Goal: Information Seeking & Learning: Learn about a topic

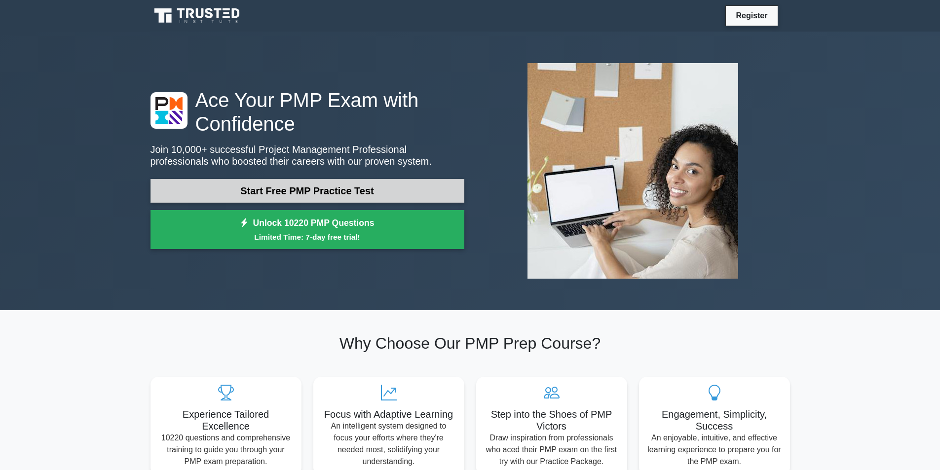
click at [426, 187] on link "Start Free PMP Practice Test" at bounding box center [308, 191] width 314 height 24
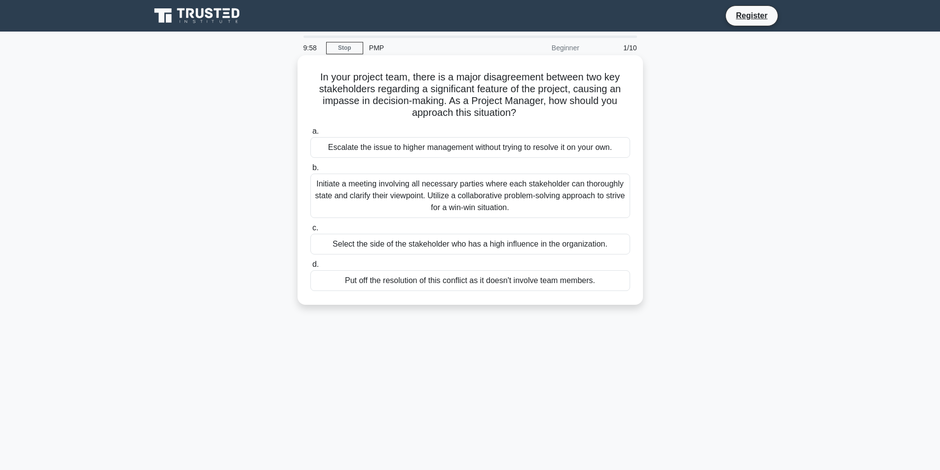
drag, startPoint x: 332, startPoint y: 75, endPoint x: 578, endPoint y: 114, distance: 249.4
click at [578, 114] on h5 "In your project team, there is a major disagreement between two key stakeholder…" at bounding box center [470, 95] width 322 height 48
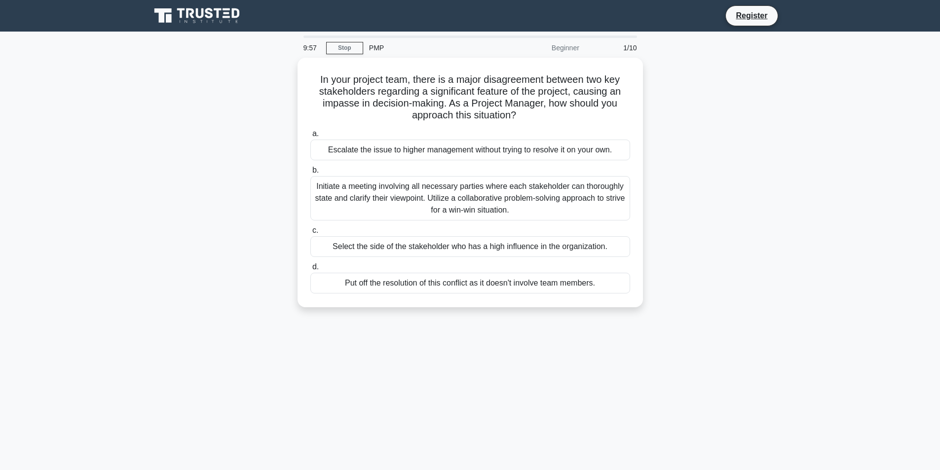
click at [751, 128] on div "In your project team, there is a major disagreement between two key stakeholder…" at bounding box center [470, 189] width 651 height 262
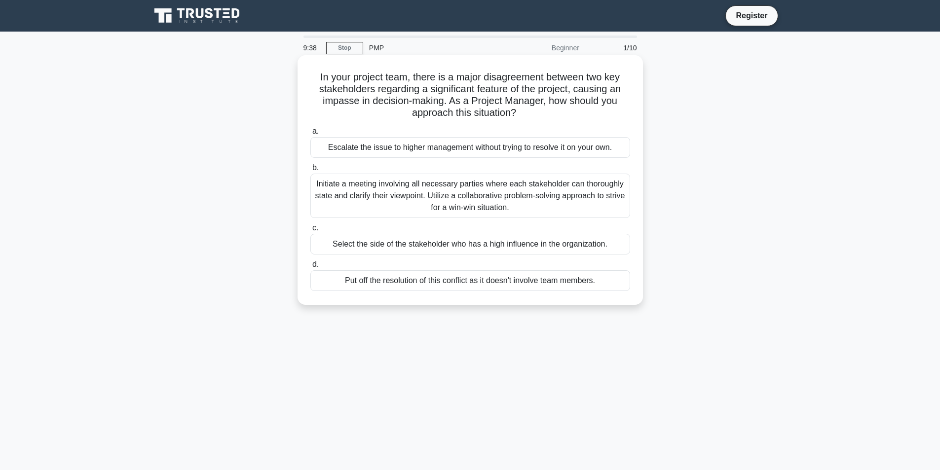
click at [549, 196] on div "Initiate a meeting involving all necessary parties where each stakeholder can t…" at bounding box center [470, 196] width 320 height 44
click at [310, 171] on input "b. Initiate a meeting involving all necessary parties where each stakeholder ca…" at bounding box center [310, 168] width 0 height 6
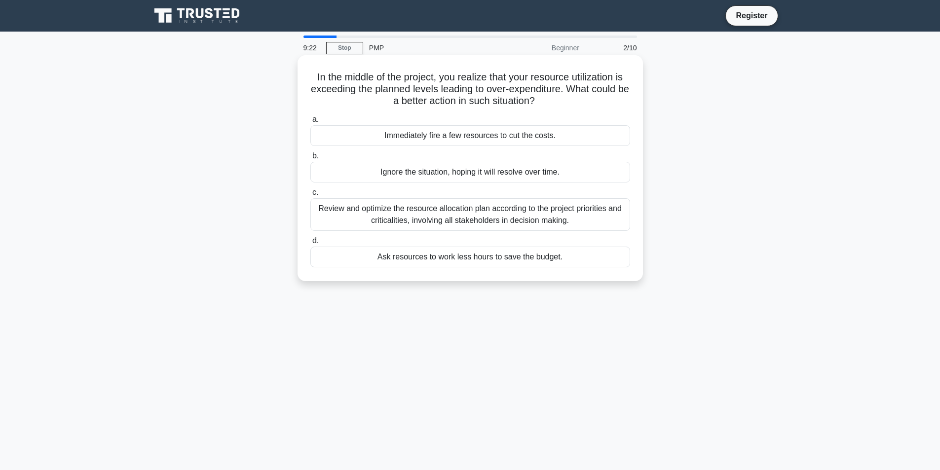
click at [582, 217] on div "Review and optimize the resource allocation plan according to the project prior…" at bounding box center [470, 214] width 320 height 33
click at [310, 196] on input "c. Review and optimize the resource allocation plan according to the project pr…" at bounding box center [310, 192] width 0 height 6
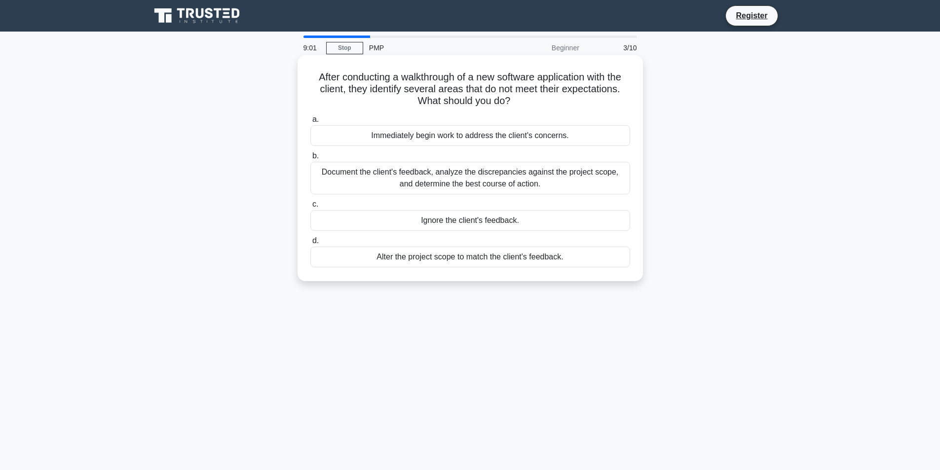
click at [551, 189] on div "Document the client's feedback, analyze the discrepancies against the project s…" at bounding box center [470, 178] width 320 height 33
click at [310, 159] on input "b. Document the client's feedback, analyze the discrepancies against the projec…" at bounding box center [310, 156] width 0 height 6
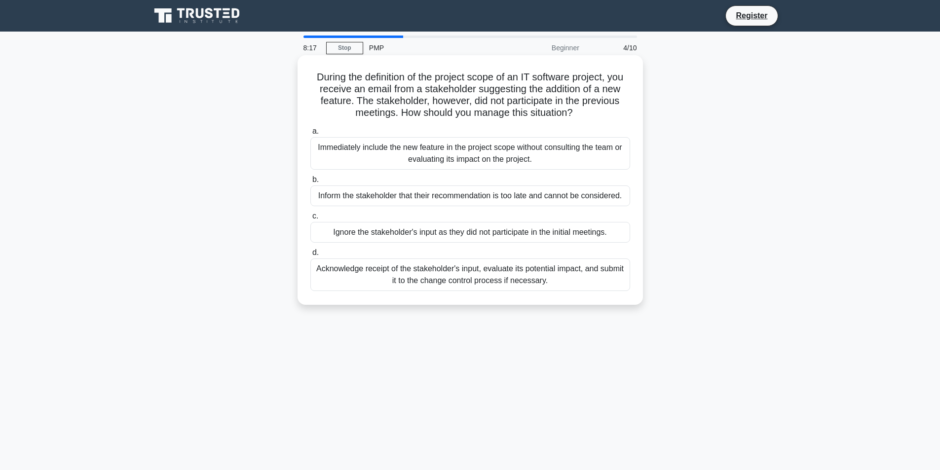
click at [603, 274] on div "Acknowledge receipt of the stakeholder's input, evaluate its potential impact, …" at bounding box center [470, 275] width 320 height 33
click at [310, 256] on input "d. Acknowledge receipt of the stakeholder's input, evaluate its potential impac…" at bounding box center [310, 253] width 0 height 6
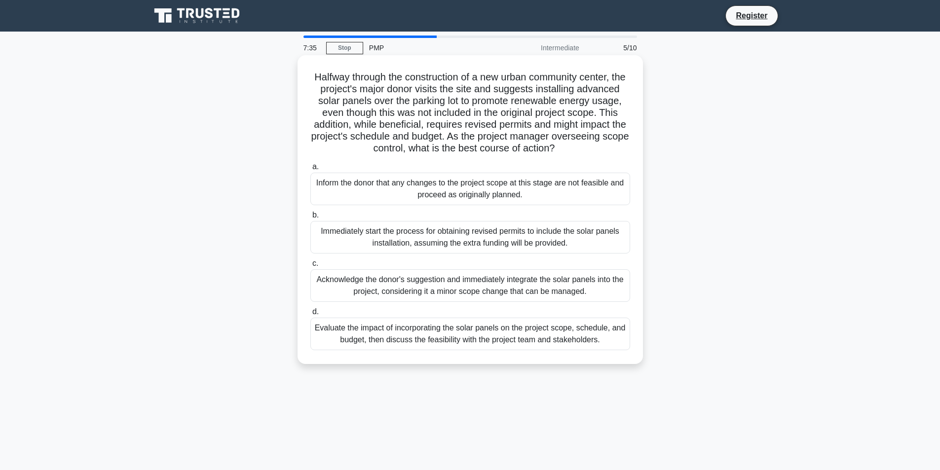
click at [556, 343] on div "Evaluate the impact of incorporating the solar panels on the project scope, sch…" at bounding box center [470, 334] width 320 height 33
click at [310, 315] on input "d. Evaluate the impact of incorporating the solar panels on the project scope, …" at bounding box center [310, 312] width 0 height 6
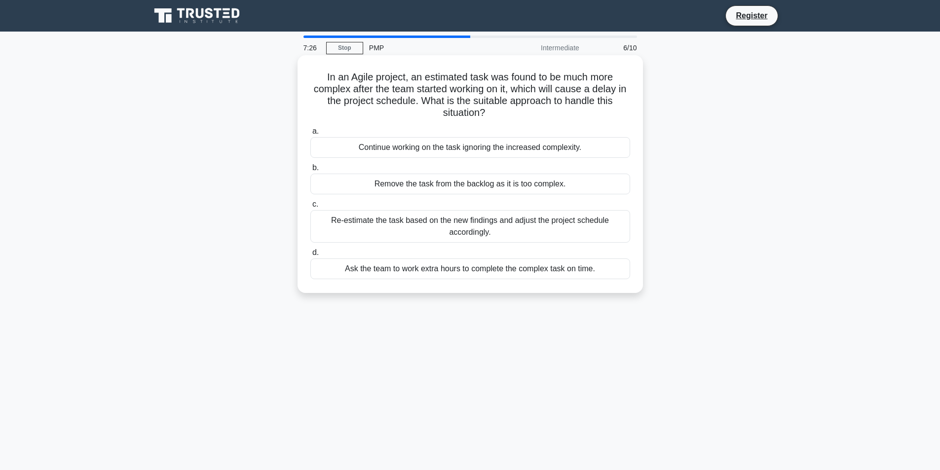
drag, startPoint x: 323, startPoint y: 77, endPoint x: 616, endPoint y: 121, distance: 296.4
click at [616, 121] on div "In an Agile project, an estimated task was found to be much more complex after …" at bounding box center [471, 174] width 338 height 230
click at [531, 234] on div "Re-estimate the task based on the new findings and adjust the project schedule …" at bounding box center [470, 226] width 320 height 33
click at [310, 208] on input "c. Re-estimate the task based on the new findings and adjust the project schedu…" at bounding box center [310, 204] width 0 height 6
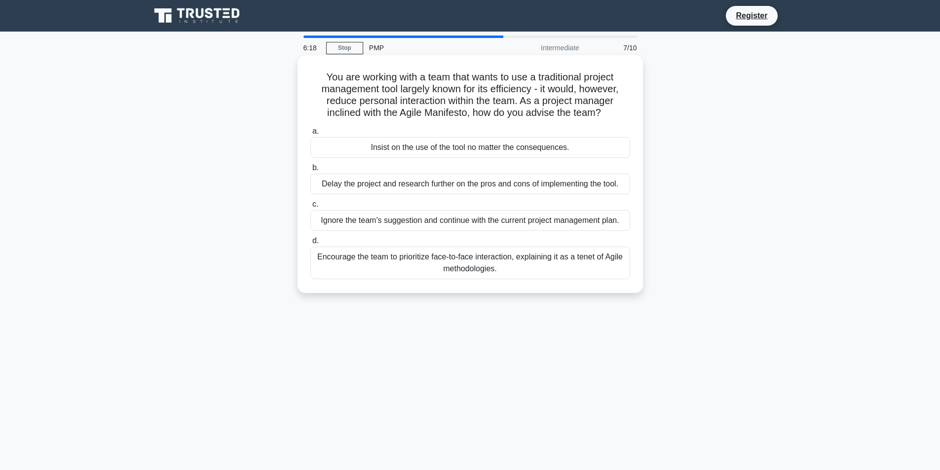
click at [546, 263] on div "Encourage the team to prioritize face-to-face interaction, explaining it as a t…" at bounding box center [470, 263] width 320 height 33
click at [310, 244] on input "d. Encourage the team to prioritize face-to-face interaction, explaining it as …" at bounding box center [310, 241] width 0 height 6
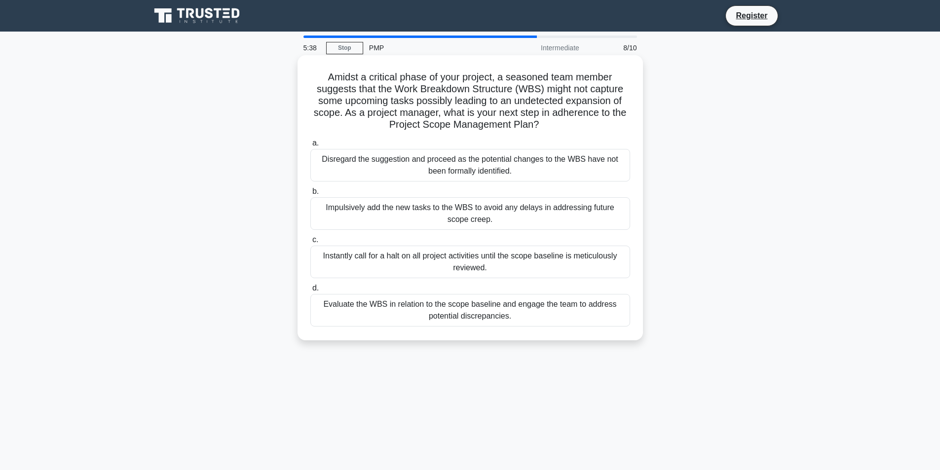
click at [549, 309] on div "Evaluate the WBS in relation to the scope baseline and engage the team to addre…" at bounding box center [470, 310] width 320 height 33
click at [310, 292] on input "d. Evaluate the WBS in relation to the scope baseline and engage the team to ad…" at bounding box center [310, 288] width 0 height 6
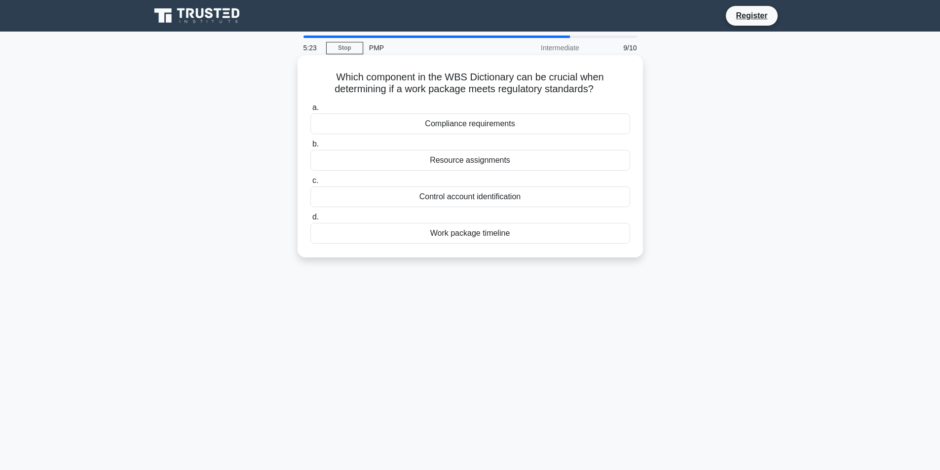
click at [548, 127] on div "Compliance requirements" at bounding box center [470, 123] width 320 height 21
click at [310, 111] on input "a. Compliance requirements" at bounding box center [310, 108] width 0 height 6
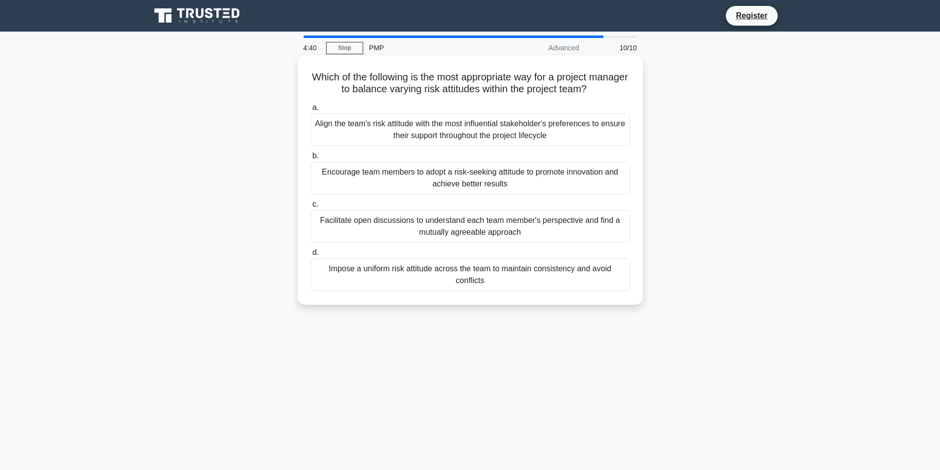
click at [495, 234] on div "Facilitate open discussions to understand each team member's perspective and fi…" at bounding box center [470, 226] width 320 height 33
click at [310, 208] on input "c. Facilitate open discussions to understand each team member's perspective and…" at bounding box center [310, 204] width 0 height 6
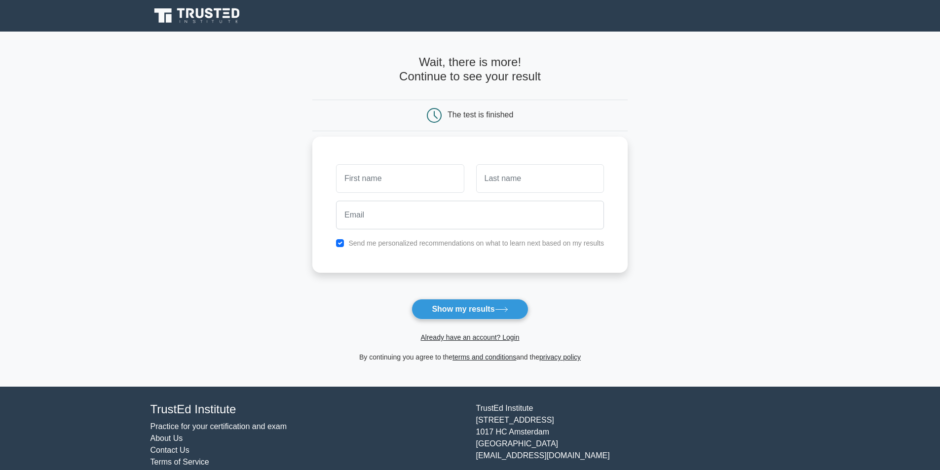
click at [442, 178] on input "text" at bounding box center [400, 178] width 128 height 29
type input "joe jack"
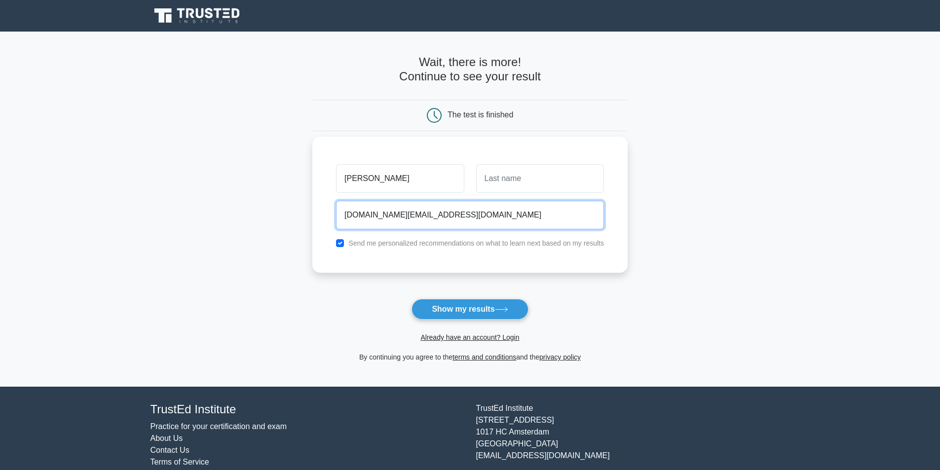
drag, startPoint x: 459, startPoint y: 215, endPoint x: 393, endPoint y: 219, distance: 65.7
click at [393, 219] on input "joejack.boo@desaysv.com" at bounding box center [470, 215] width 268 height 29
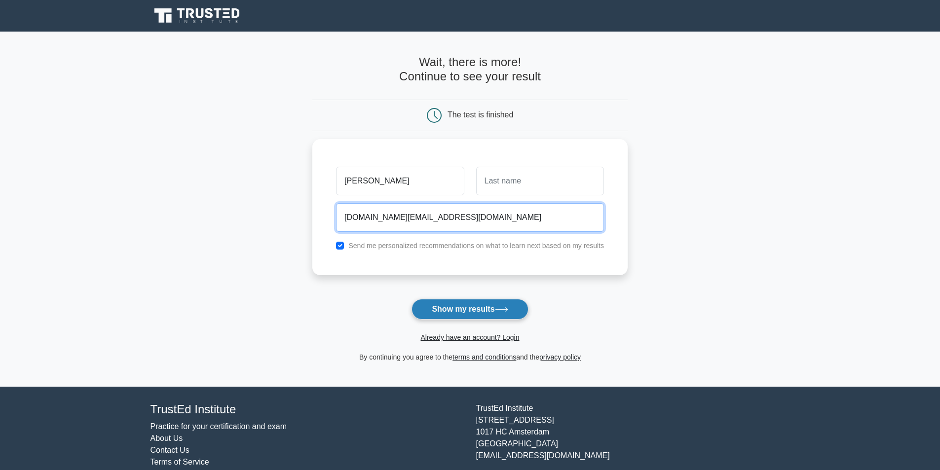
type input "joejack.boo@gmail.com"
click at [468, 317] on button "Show my results" at bounding box center [470, 309] width 116 height 21
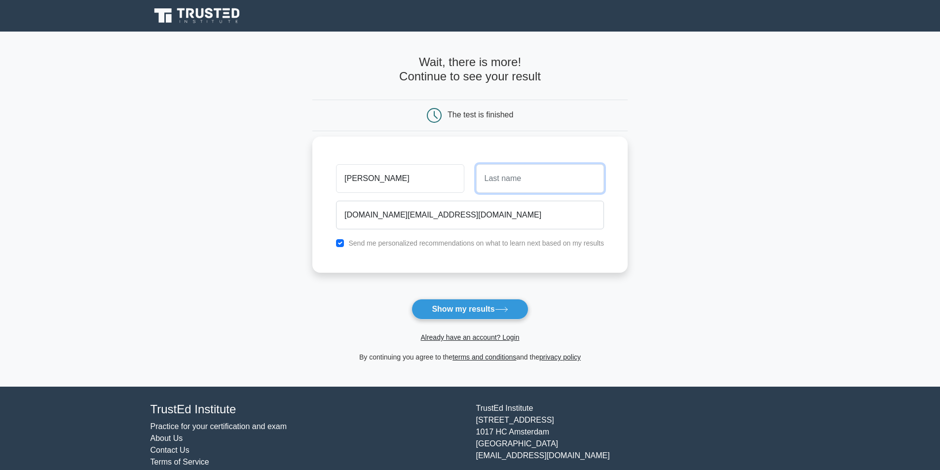
click at [591, 189] on input "text" at bounding box center [540, 178] width 128 height 29
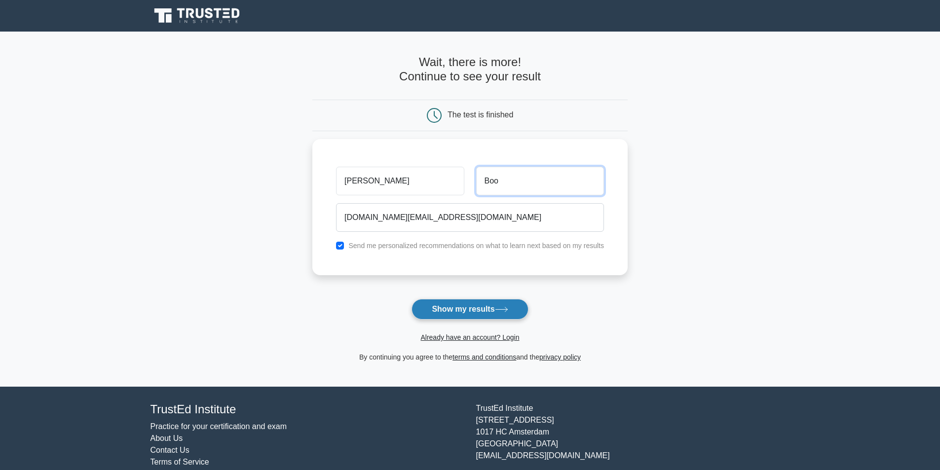
type input "Boo"
click at [471, 318] on button "Show my results" at bounding box center [470, 309] width 116 height 21
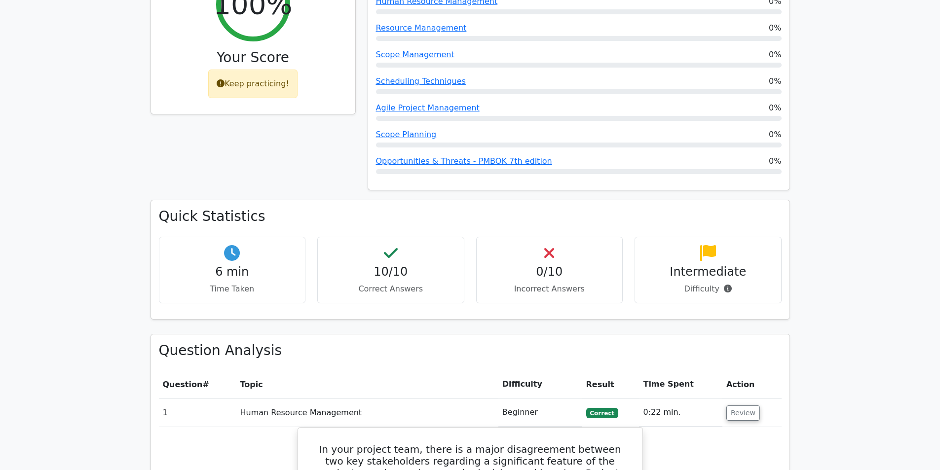
scroll to position [452, 0]
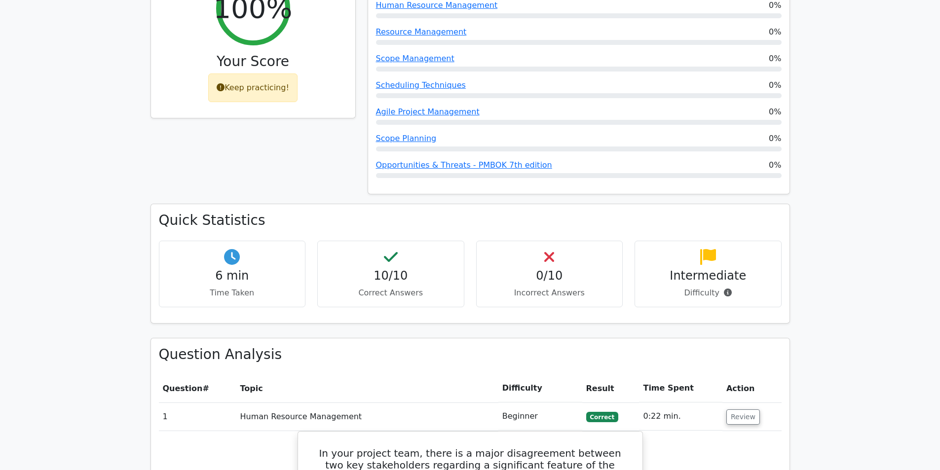
click at [714, 269] on h4 "Intermediate" at bounding box center [708, 276] width 130 height 14
click at [730, 287] on p "Difficulty" at bounding box center [708, 293] width 130 height 12
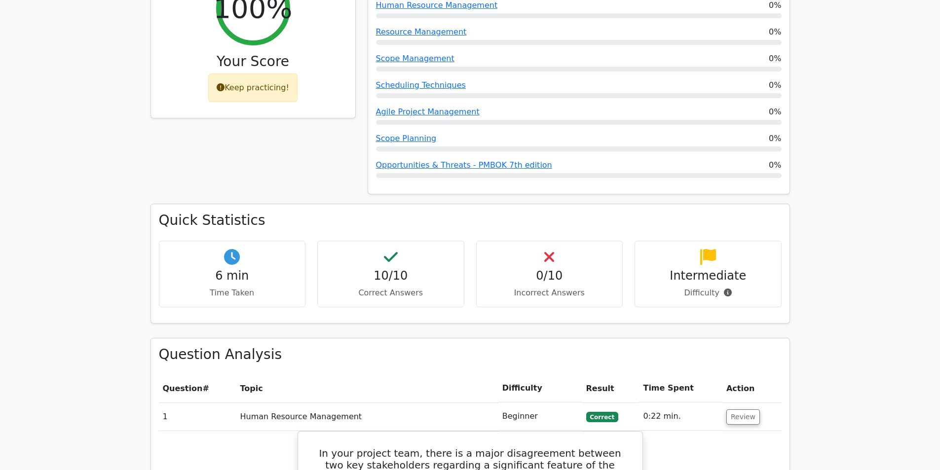
click at [730, 287] on p "Difficulty" at bounding box center [708, 293] width 130 height 12
click at [792, 245] on div "Quick Statistics 6 min Time Taken 10/10 Correct Answers 0/10 Incorrect Answers …" at bounding box center [470, 271] width 651 height 131
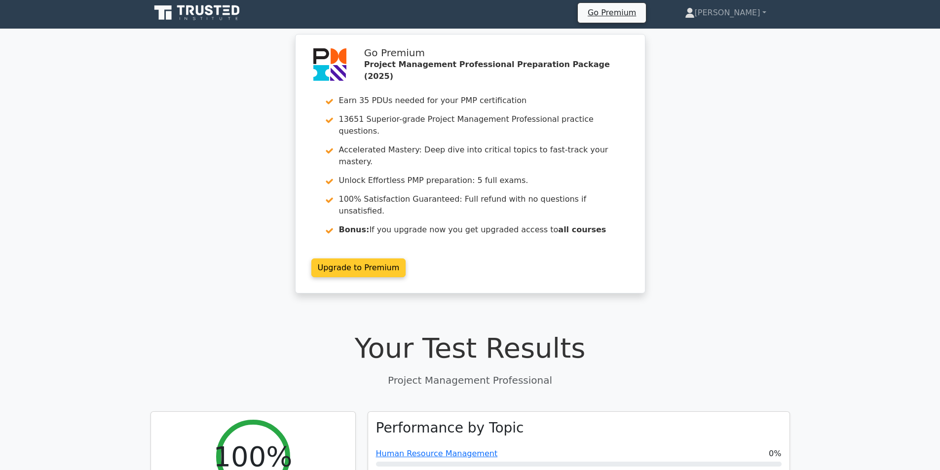
scroll to position [197, 0]
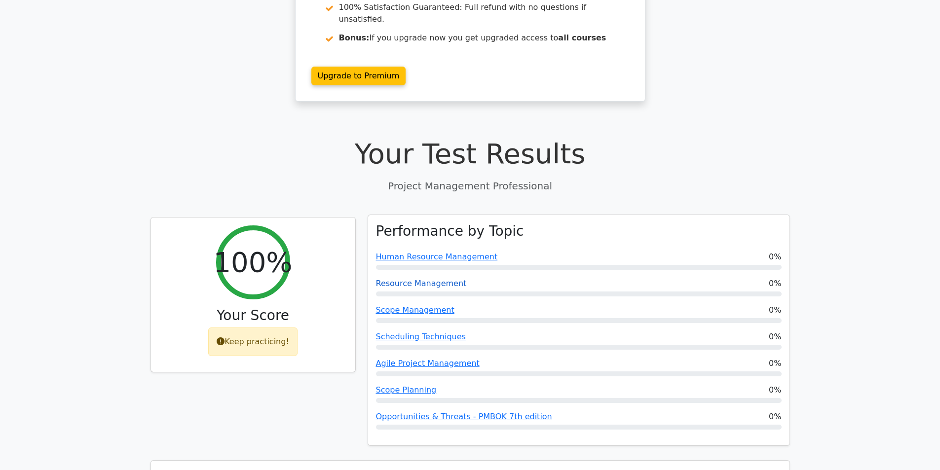
click at [445, 279] on link "Resource Management" at bounding box center [421, 283] width 91 height 9
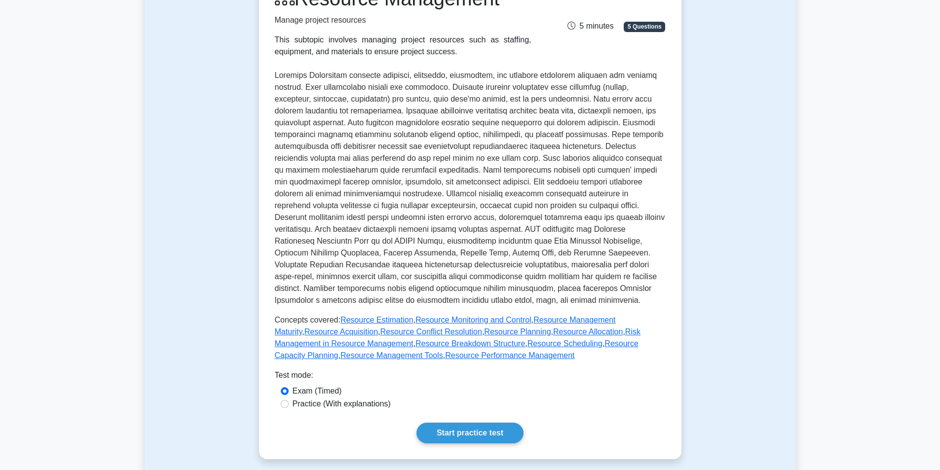
scroll to position [99, 0]
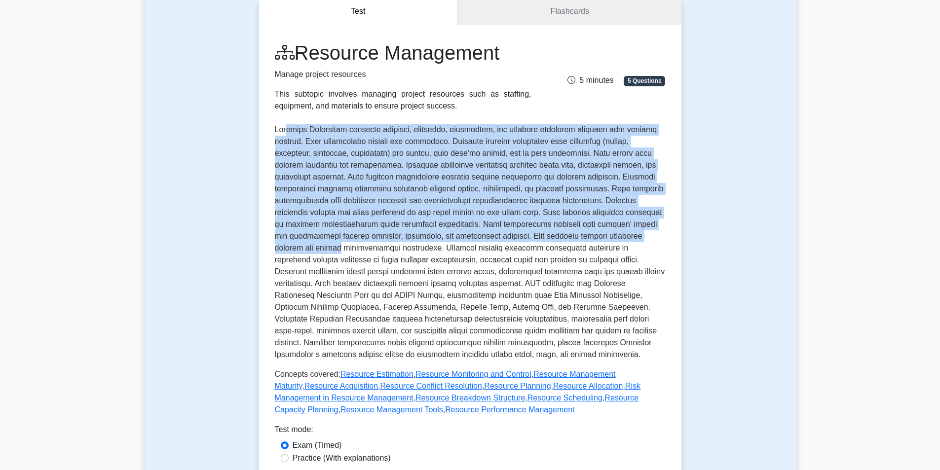
drag, startPoint x: 286, startPoint y: 136, endPoint x: 632, endPoint y: 245, distance: 362.4
click at [637, 241] on p at bounding box center [470, 242] width 391 height 237
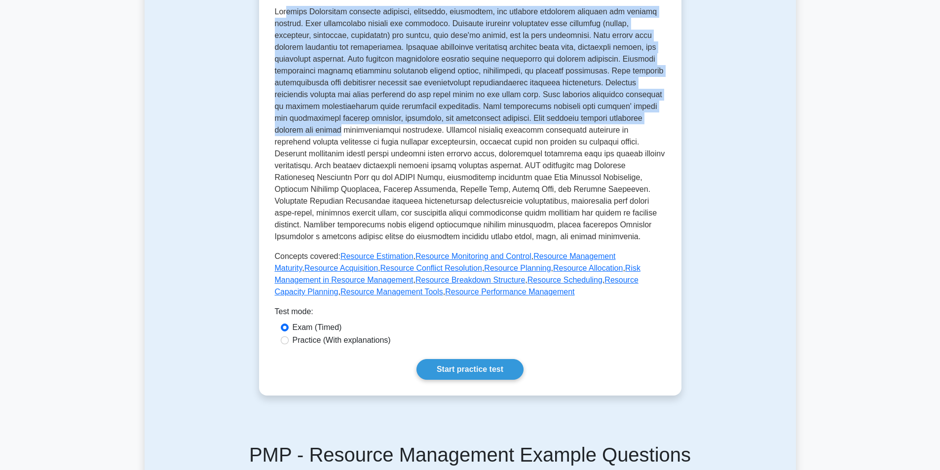
scroll to position [296, 0]
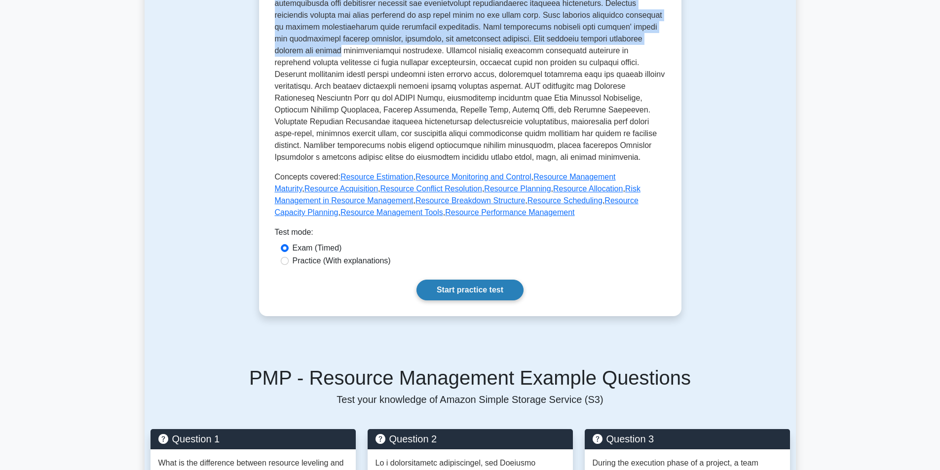
click at [497, 294] on link "Start practice test" at bounding box center [469, 290] width 107 height 21
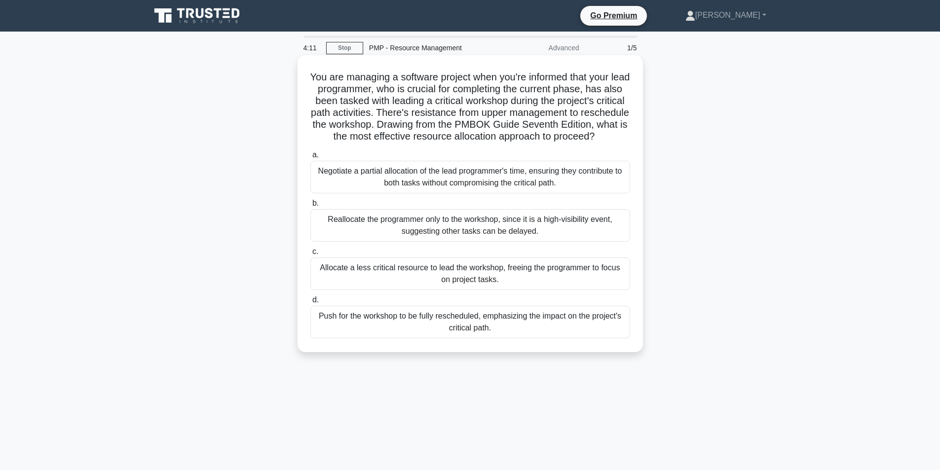
click at [508, 193] on div "Negotiate a partial allocation of the lead programmer's time, ensuring they con…" at bounding box center [470, 177] width 320 height 33
click at [310, 158] on input "a. Negotiate a partial allocation of the lead programmer's time, ensuring they …" at bounding box center [310, 155] width 0 height 6
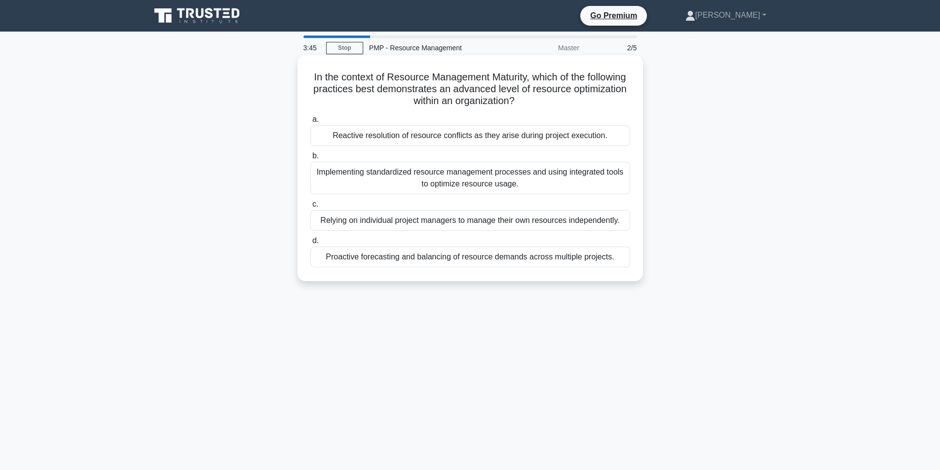
click at [445, 187] on div "Implementing standardized resource management processes and using integrated to…" at bounding box center [470, 178] width 320 height 33
click at [310, 159] on input "b. Implementing standardized resource management processes and using integrated…" at bounding box center [310, 156] width 0 height 6
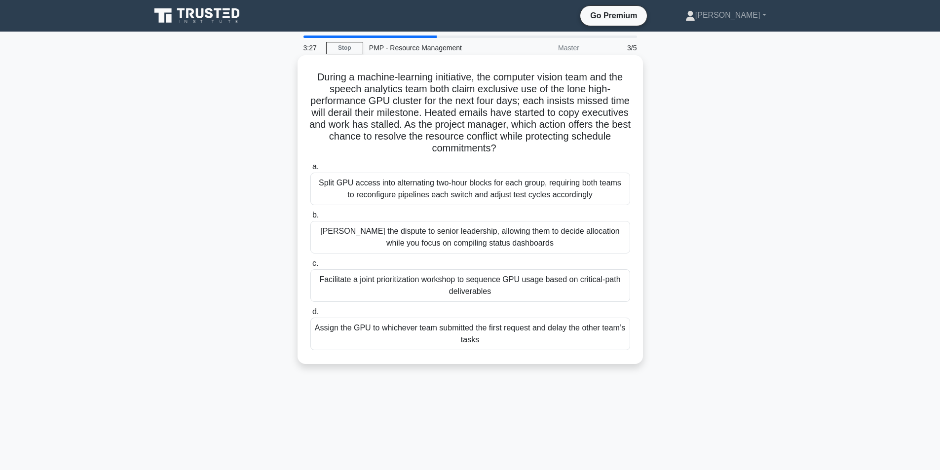
drag, startPoint x: 464, startPoint y: 122, endPoint x: 590, endPoint y: 152, distance: 129.4
click at [590, 152] on h5 "During a machine-learning initiative, the computer vision team and the speech a…" at bounding box center [470, 113] width 322 height 84
click at [508, 145] on icon ".spinner_0XTQ{transform-origin:center;animation:spinner_y6GP .75s linear infini…" at bounding box center [502, 149] width 12 height 12
click at [525, 294] on div "Facilitate a joint prioritization workshop to sequence GPU usage based on criti…" at bounding box center [470, 285] width 320 height 33
click at [310, 267] on input "c. Facilitate a joint prioritization workshop to sequence GPU usage based on cr…" at bounding box center [310, 264] width 0 height 6
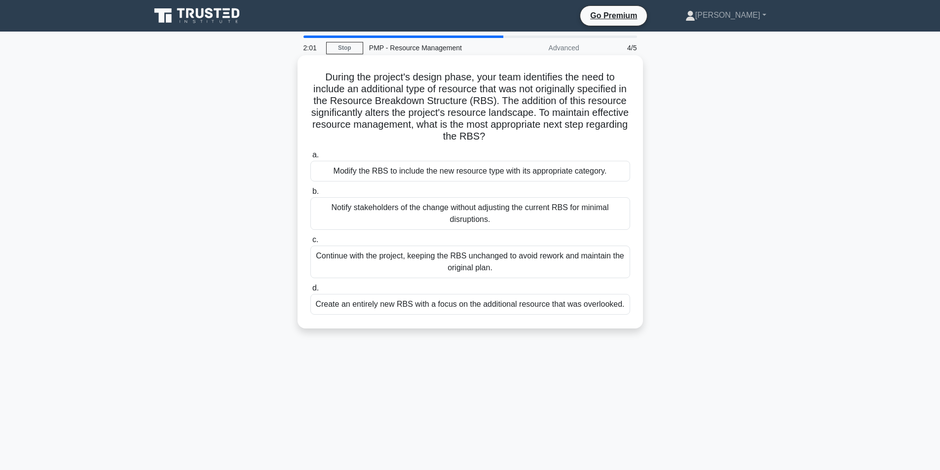
click at [606, 303] on div "Create an entirely new RBS with a focus on the additional resource that was ove…" at bounding box center [470, 304] width 320 height 21
click at [310, 292] on input "d. Create an entirely new RBS with a focus on the additional resource that was …" at bounding box center [310, 288] width 0 height 6
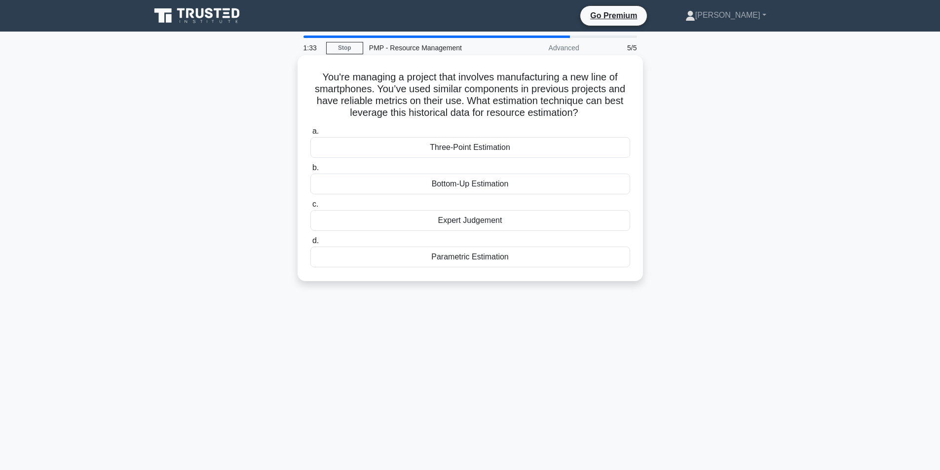
click at [534, 261] on div "Parametric Estimation" at bounding box center [470, 257] width 320 height 21
click at [310, 244] on input "d. Parametric Estimation" at bounding box center [310, 241] width 0 height 6
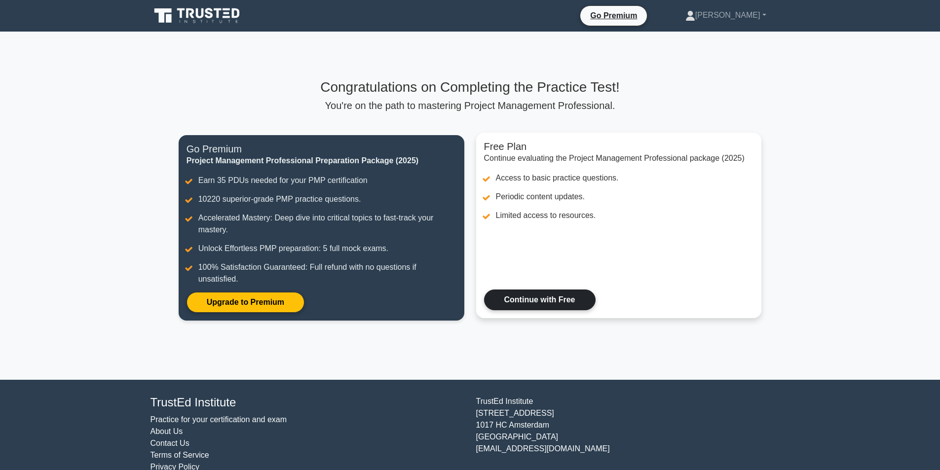
scroll to position [19, 0]
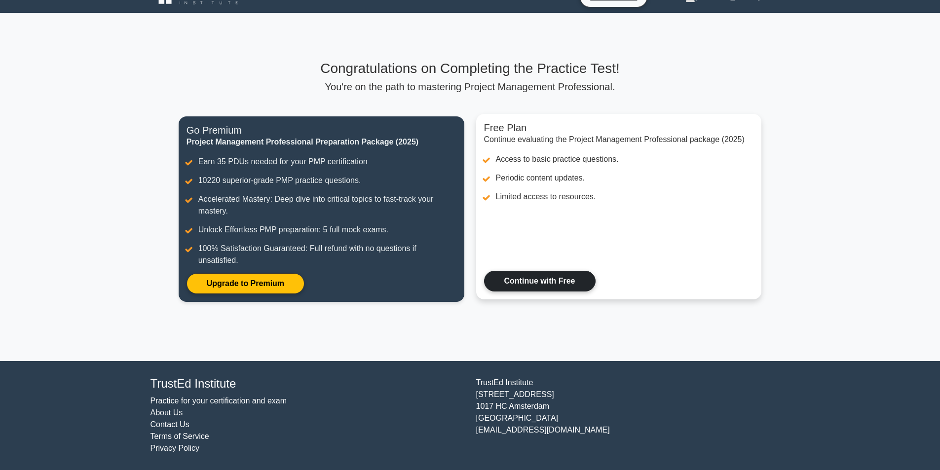
click at [567, 288] on link "Continue with Free" at bounding box center [540, 281] width 112 height 21
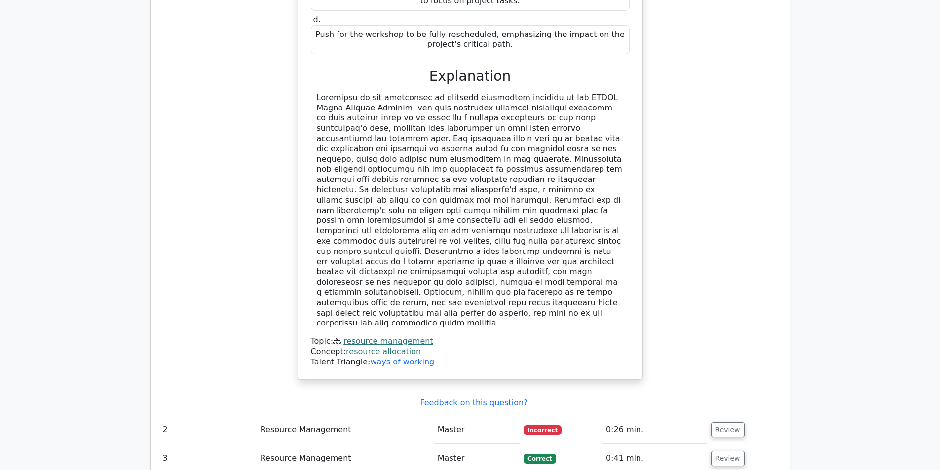
scroll to position [1036, 0]
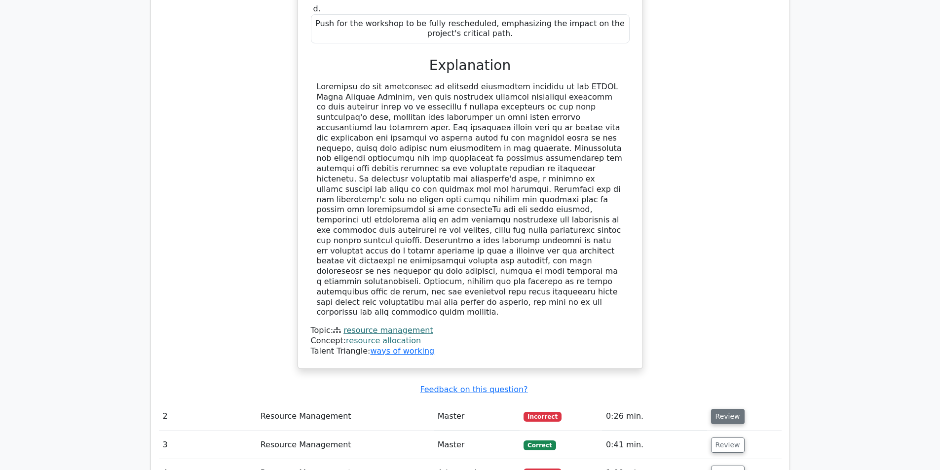
click at [717, 409] on button "Review" at bounding box center [728, 416] width 34 height 15
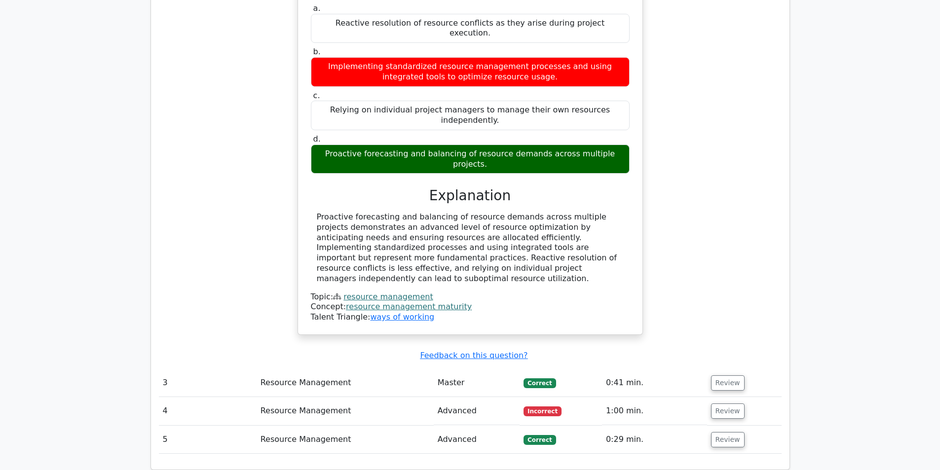
scroll to position [1530, 0]
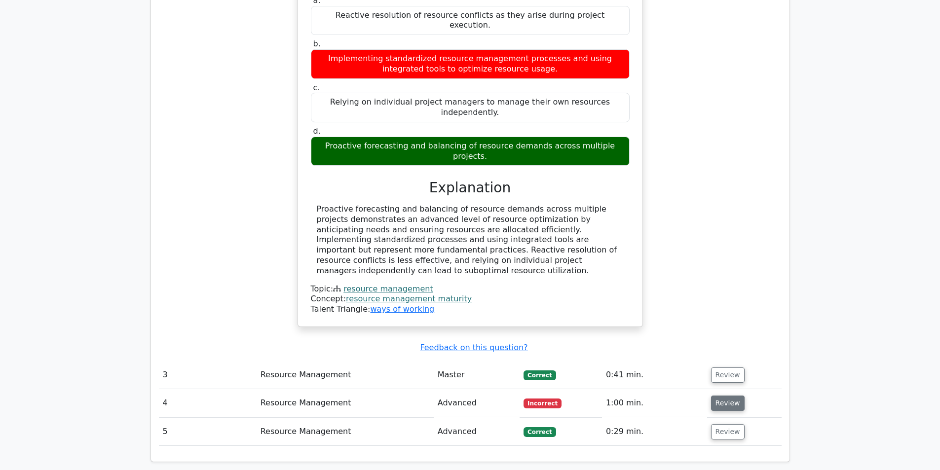
click at [730, 396] on button "Review" at bounding box center [728, 403] width 34 height 15
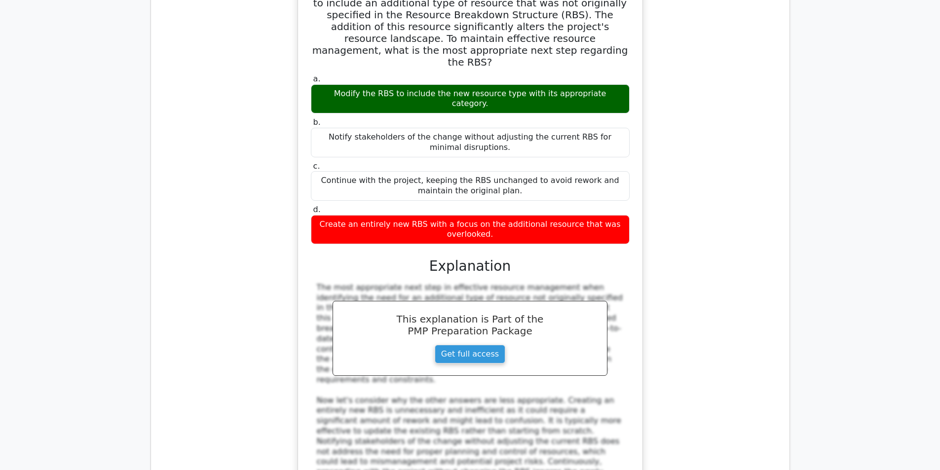
scroll to position [2105, 0]
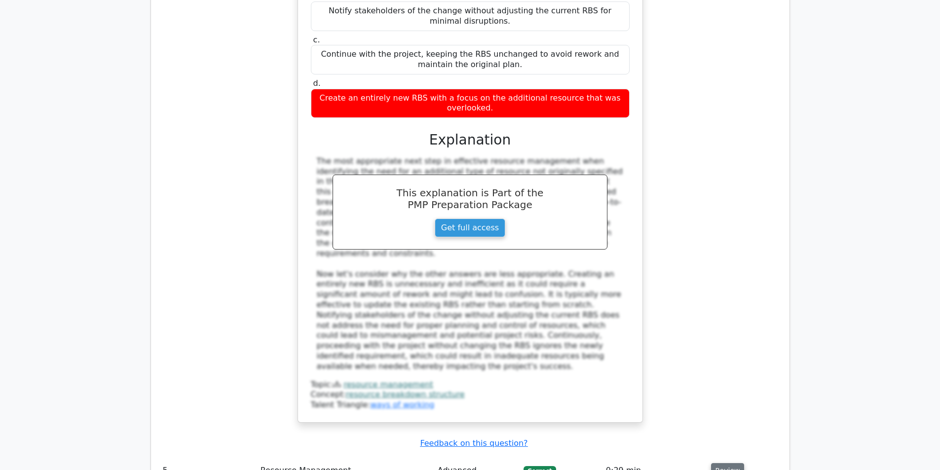
click at [723, 463] on button "Review" at bounding box center [728, 470] width 34 height 15
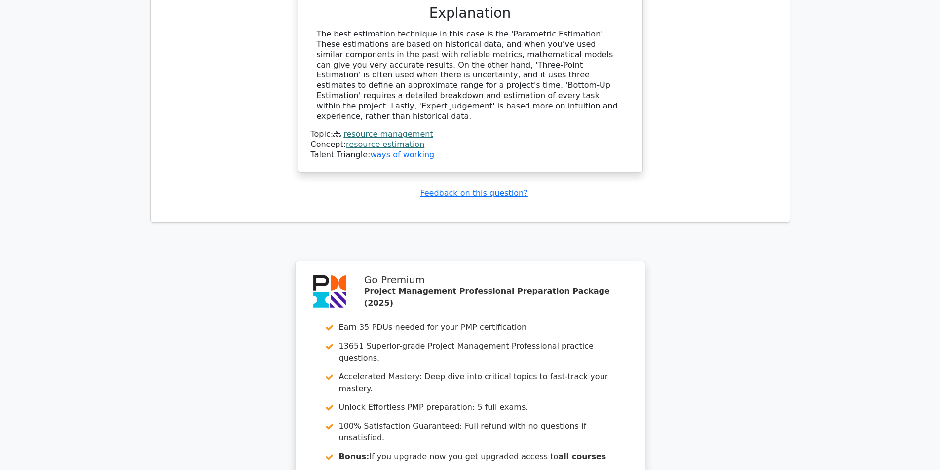
scroll to position [2855, 0]
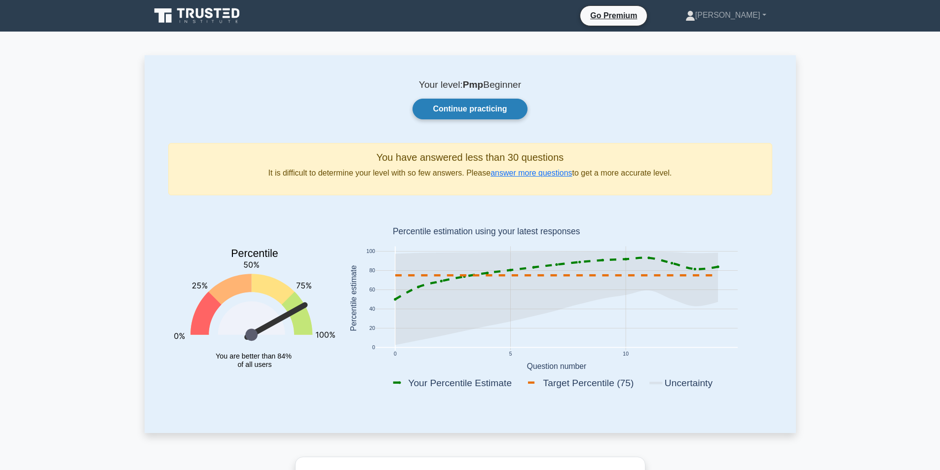
click at [492, 113] on link "Continue practicing" at bounding box center [470, 109] width 114 height 21
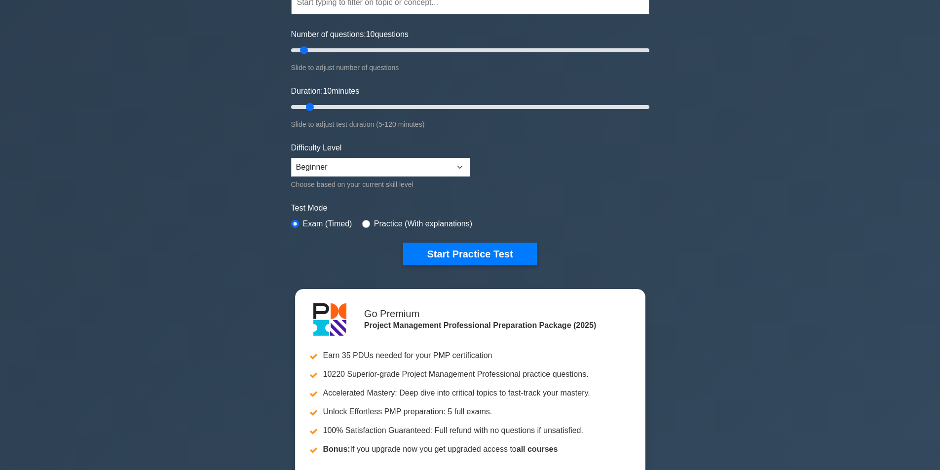
scroll to position [49, 0]
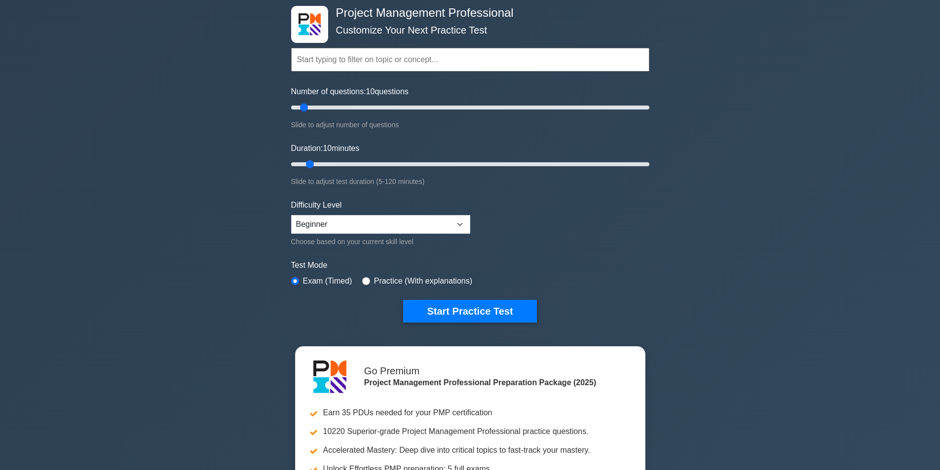
click at [424, 214] on div "Difficulty Level Beginner Intermediate Expert Choose based on your current skil…" at bounding box center [380, 223] width 179 height 48
click at [426, 220] on select "Beginner Intermediate Expert" at bounding box center [380, 224] width 179 height 19
select select "expert"
click at [291, 215] on select "Beginner Intermediate Expert" at bounding box center [380, 224] width 179 height 19
click at [477, 309] on button "Start Practice Test" at bounding box center [469, 311] width 133 height 23
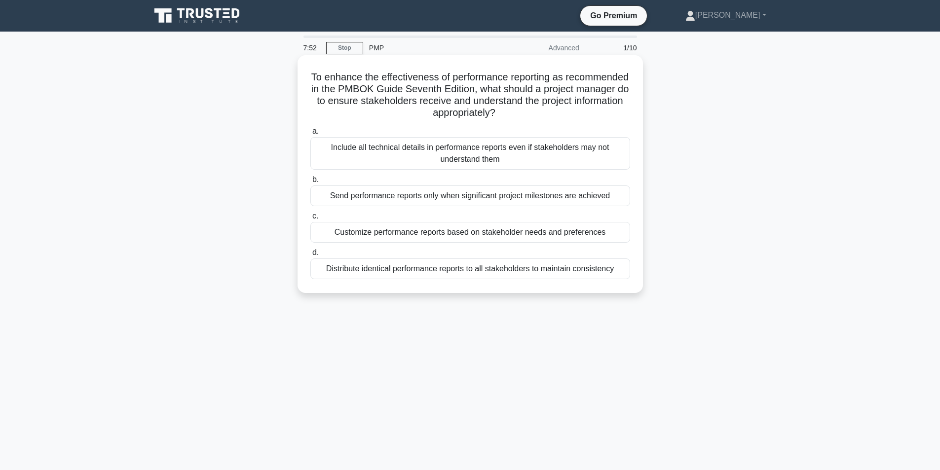
click at [535, 233] on div "Customize performance reports based on stakeholder needs and preferences" at bounding box center [470, 232] width 320 height 21
click at [310, 220] on input "c. Customize performance reports based on stakeholder needs and preferences" at bounding box center [310, 216] width 0 height 6
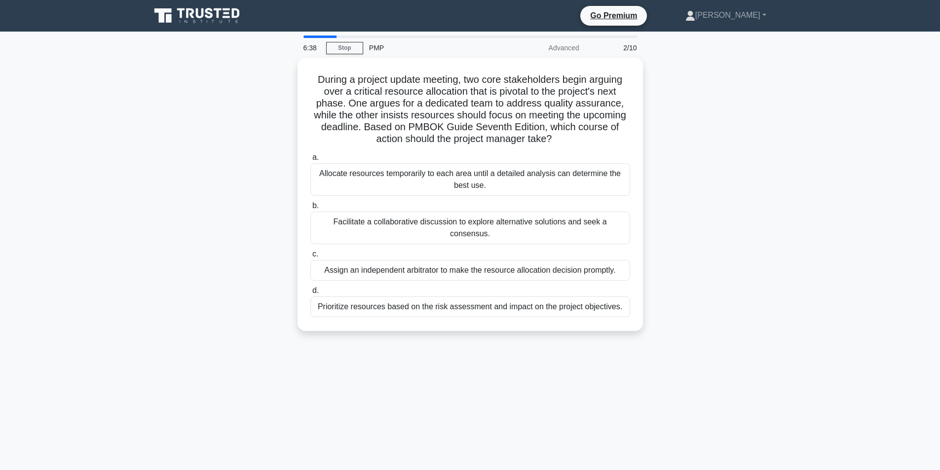
click at [345, 39] on div "6:38 Stop PMP Advanced 2/10" at bounding box center [470, 48] width 345 height 20
click at [348, 43] on link "Stop" at bounding box center [344, 48] width 37 height 12
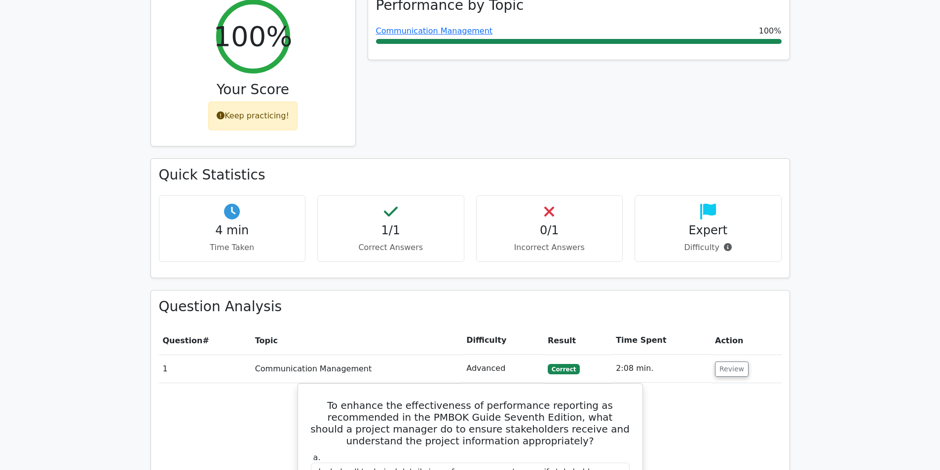
scroll to position [346, 0]
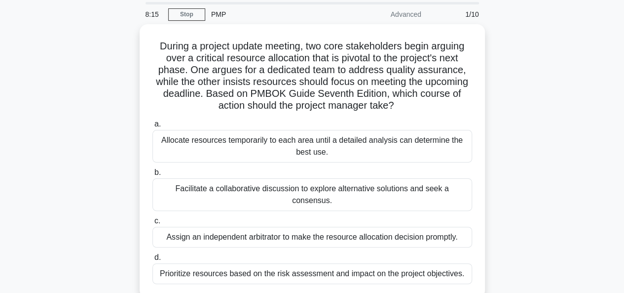
scroll to position [49, 0]
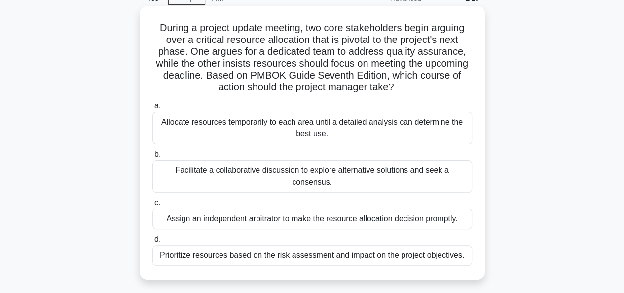
drag, startPoint x: 437, startPoint y: 92, endPoint x: 139, endPoint y: 22, distance: 306.2
click at [140, 22] on div "During a project update meeting, two core stakeholders begin arguing over a cri…" at bounding box center [312, 142] width 345 height 273
click at [394, 153] on label "b. Facilitate a collaborative discussion to explore alternative solutions and s…" at bounding box center [312, 170] width 320 height 44
click at [152, 153] on input "b. Facilitate a collaborative discussion to explore alternative solutions and s…" at bounding box center [152, 154] width 0 height 6
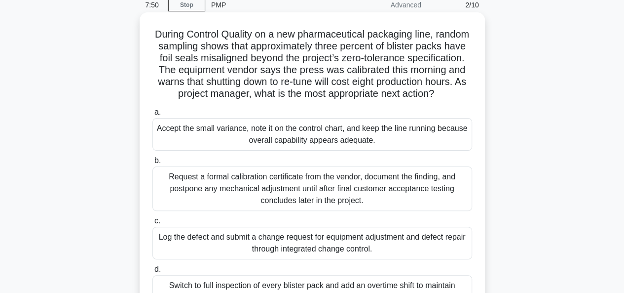
scroll to position [0, 0]
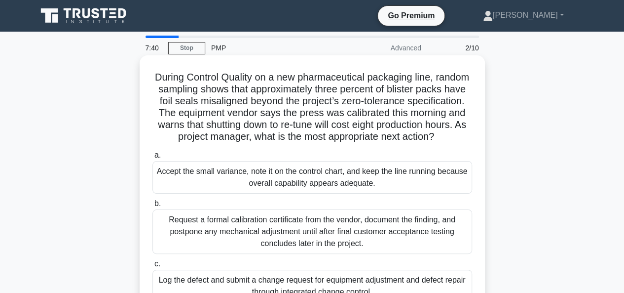
drag, startPoint x: 302, startPoint y: 88, endPoint x: 460, endPoint y: 148, distance: 169.1
click at [460, 143] on h5 "During Control Quality on a new pharmaceutical packaging line, random sampling …" at bounding box center [312, 107] width 322 height 72
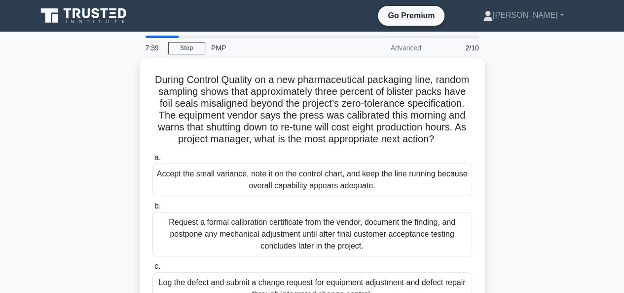
click at [566, 155] on div "During Control Quality on a new pharmaceutical packaging line, random sampling …" at bounding box center [312, 218] width 563 height 321
click at [189, 50] on link "Stop" at bounding box center [186, 48] width 37 height 12
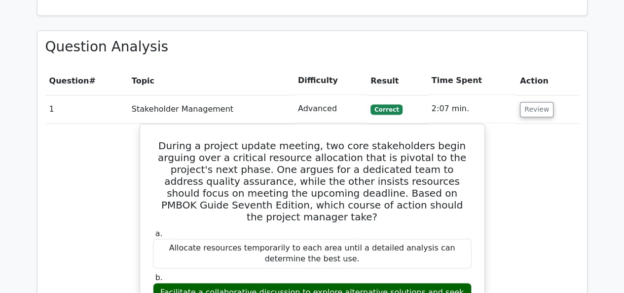
scroll to position [740, 0]
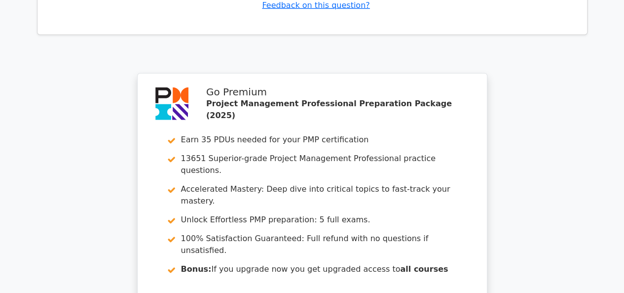
scroll to position [1382, 0]
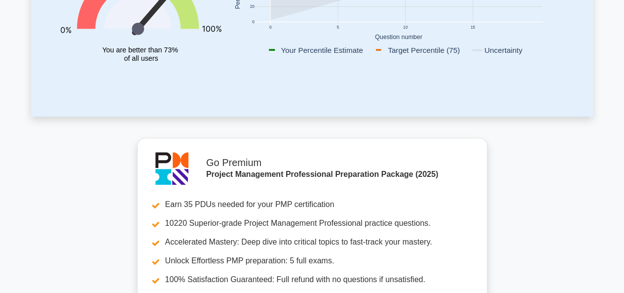
scroll to position [49, 0]
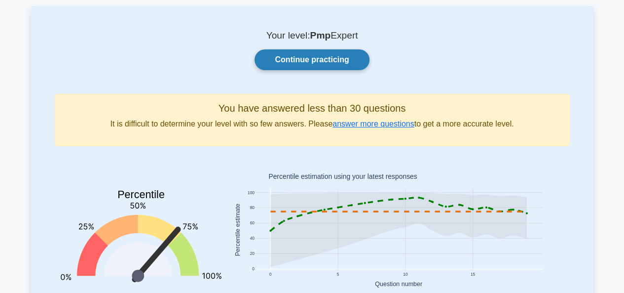
click at [321, 56] on link "Continue practicing" at bounding box center [312, 59] width 114 height 21
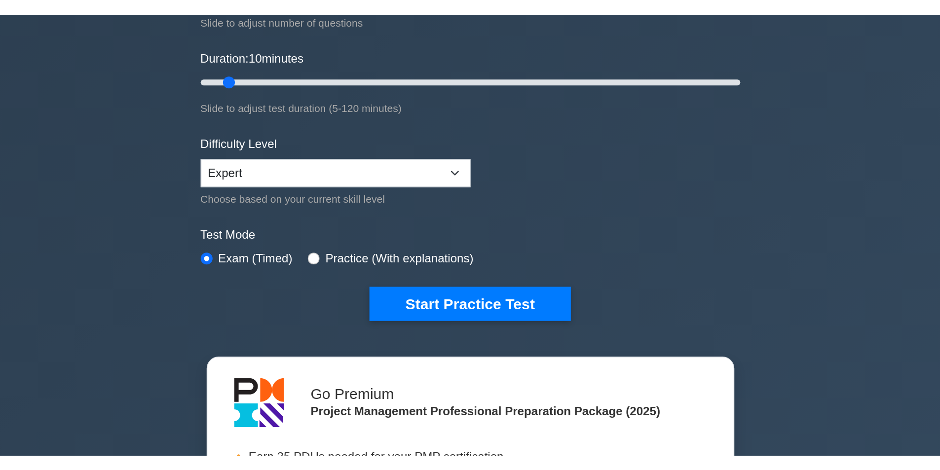
scroll to position [99, 0]
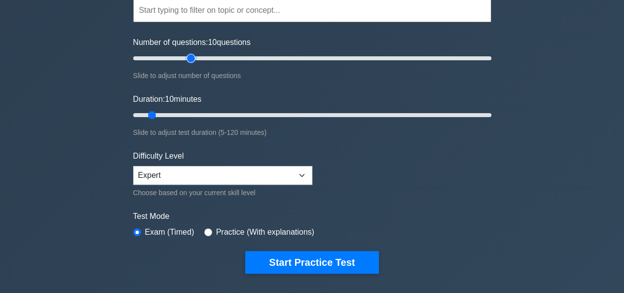
click at [193, 60] on input "Number of questions: 10 questions" at bounding box center [312, 58] width 358 height 12
drag, startPoint x: 188, startPoint y: 62, endPoint x: 150, endPoint y: 64, distance: 38.0
type input "10"
click at [150, 64] on input "Number of questions: 10 questions" at bounding box center [312, 58] width 358 height 12
click at [229, 235] on label "Practice (With explanations)" at bounding box center [265, 232] width 98 height 12
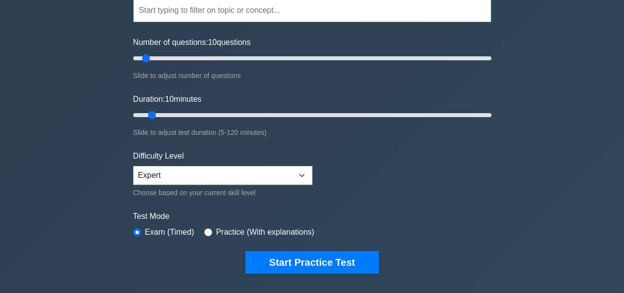
click at [226, 228] on label "Practice (With explanations)" at bounding box center [265, 232] width 98 height 12
click at [204, 229] on input "radio" at bounding box center [208, 232] width 8 height 8
radio input "true"
click at [138, 229] on input "radio" at bounding box center [137, 232] width 8 height 8
radio input "true"
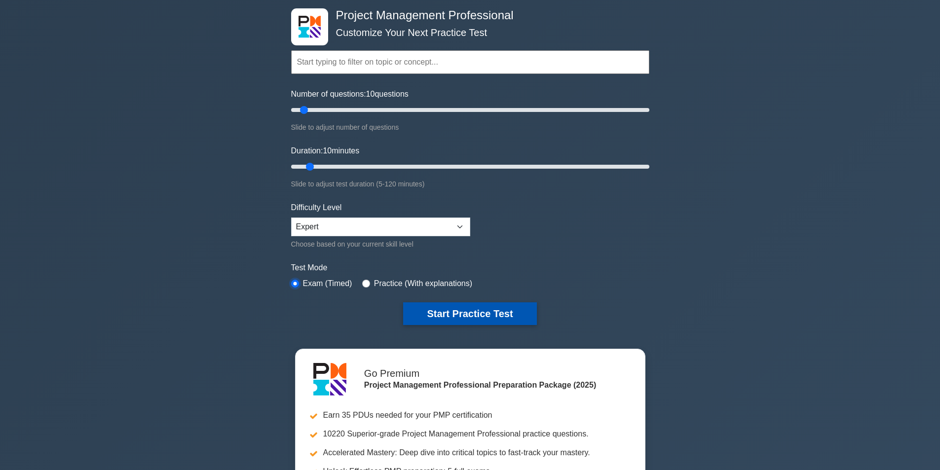
scroll to position [0, 0]
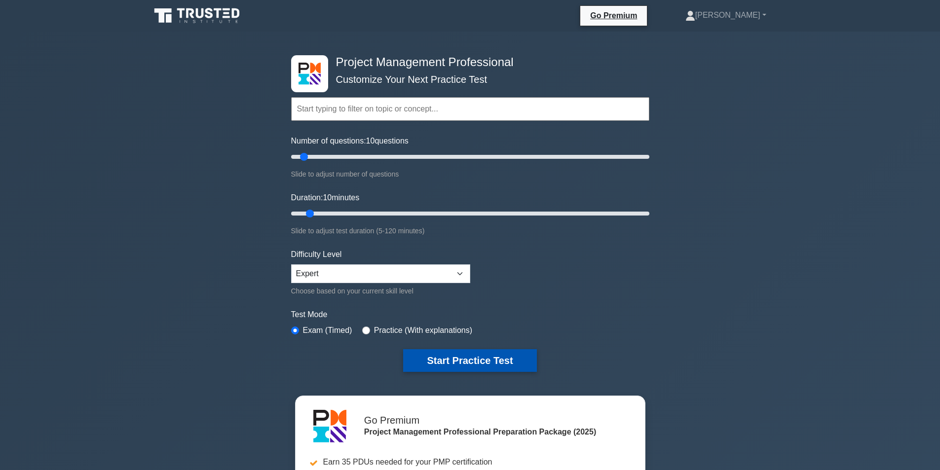
click at [509, 292] on button "Start Practice Test" at bounding box center [469, 360] width 133 height 23
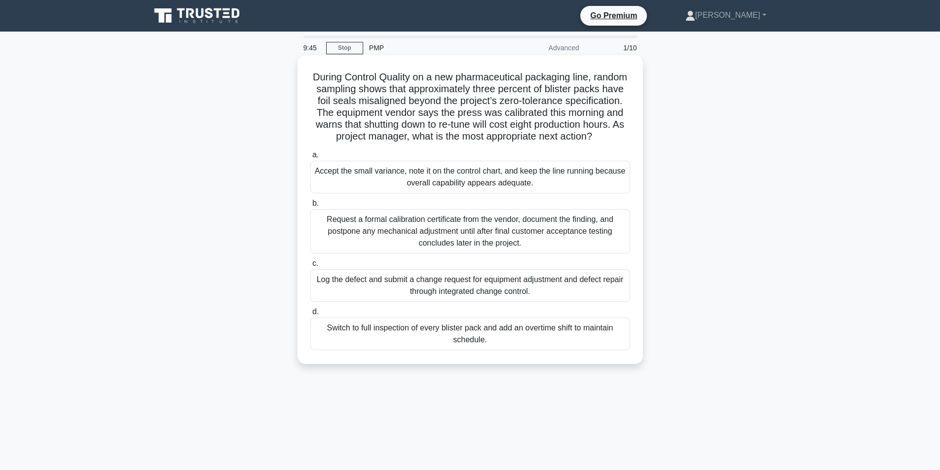
drag, startPoint x: 329, startPoint y: 72, endPoint x: 544, endPoint y: 148, distance: 227.7
click at [544, 143] on h5 "During Control Quality on a new pharmaceutical packaging line, random sampling …" at bounding box center [470, 107] width 322 height 72
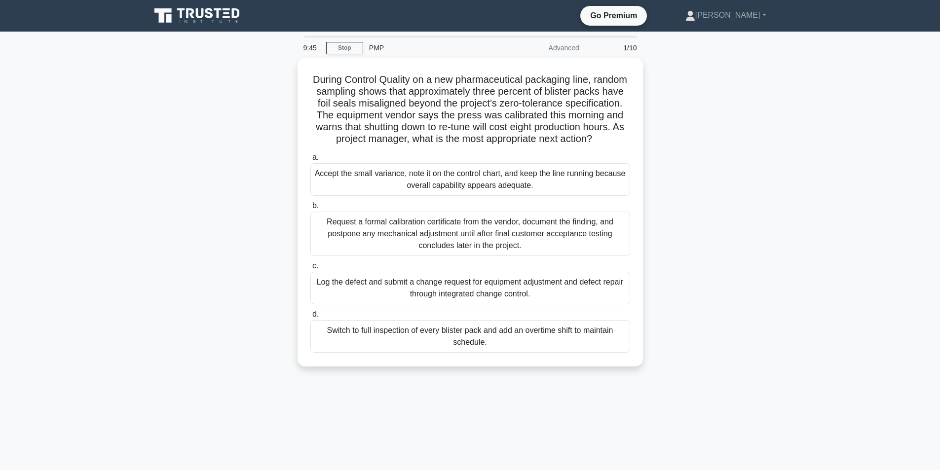
click at [700, 141] on div "During Control Quality on a new pharmaceutical packaging line, random sampling …" at bounding box center [470, 218] width 651 height 321
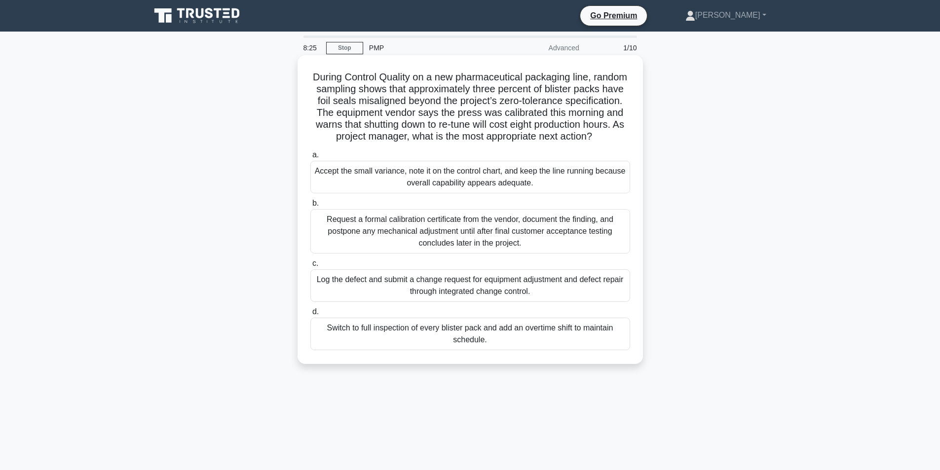
click at [533, 302] on div "Log the defect and submit a change request for equipment adjustment and defect …" at bounding box center [470, 285] width 320 height 33
click at [310, 267] on input "c. Log the defect and submit a change request for equipment adjustment and defe…" at bounding box center [310, 264] width 0 height 6
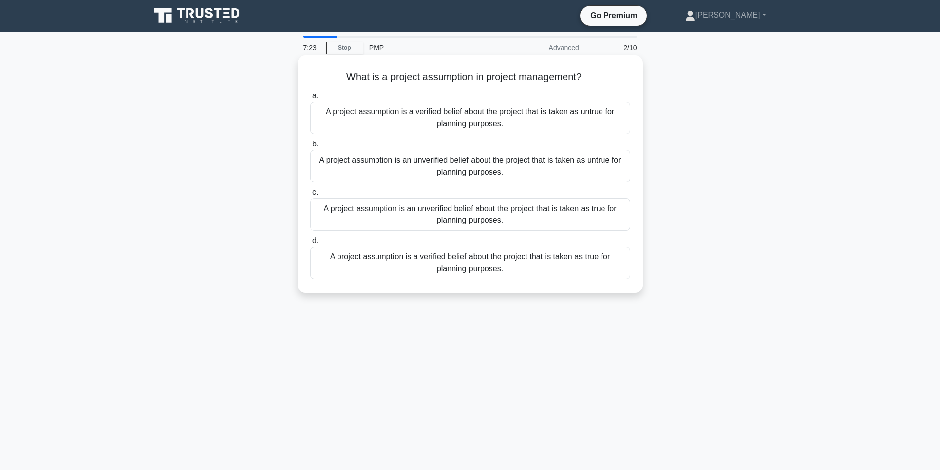
click at [573, 215] on div "A project assumption is an unverified belief about the project that is taken as…" at bounding box center [470, 214] width 320 height 33
click at [310, 196] on input "c. A project assumption is an unverified belief about the project that is taken…" at bounding box center [310, 192] width 0 height 6
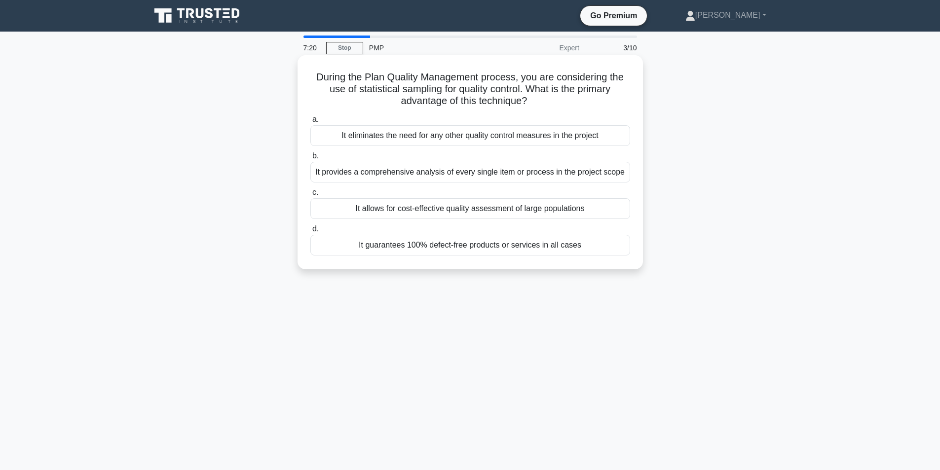
drag, startPoint x: 315, startPoint y: 80, endPoint x: 547, endPoint y: 107, distance: 232.9
click at [547, 107] on h5 "During the Plan Quality Management process, you are considering the use of stat…" at bounding box center [470, 89] width 322 height 37
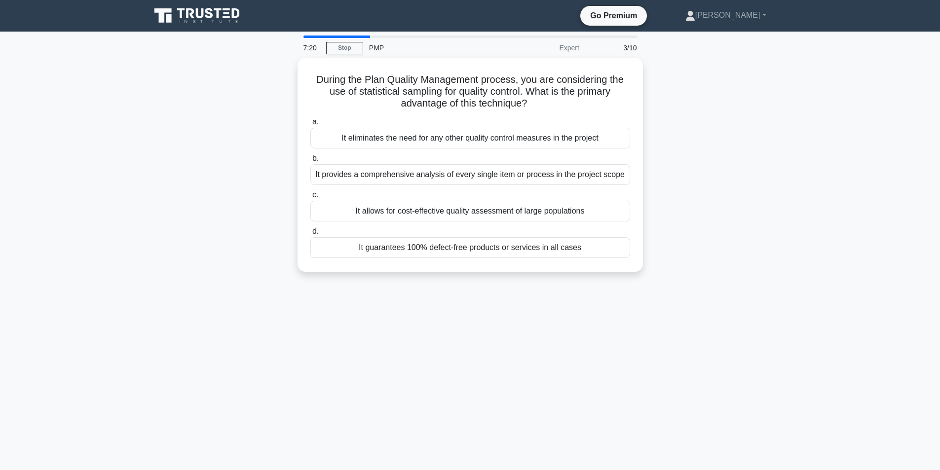
click at [739, 130] on div "During the Plan Quality Management process, you are considering the use of stat…" at bounding box center [470, 171] width 651 height 226
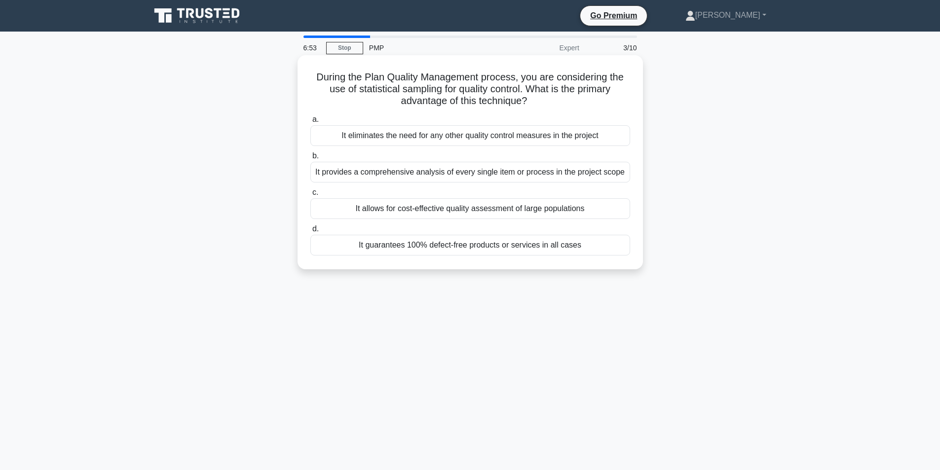
click at [516, 213] on div "It allows for cost-effective quality assessment of large populations" at bounding box center [470, 208] width 320 height 21
click at [310, 196] on input "c. It allows for cost-effective quality assessment of large populations" at bounding box center [310, 192] width 0 height 6
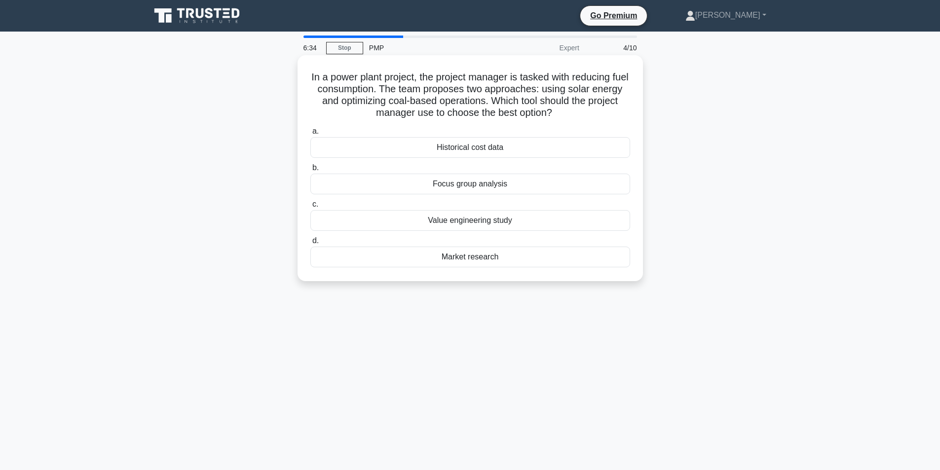
click at [570, 232] on div "a. Historical cost data b. Focus group analysis c." at bounding box center [470, 196] width 332 height 146
click at [570, 224] on div "Value engineering study" at bounding box center [470, 220] width 320 height 21
click at [310, 208] on input "c. Value engineering study" at bounding box center [310, 204] width 0 height 6
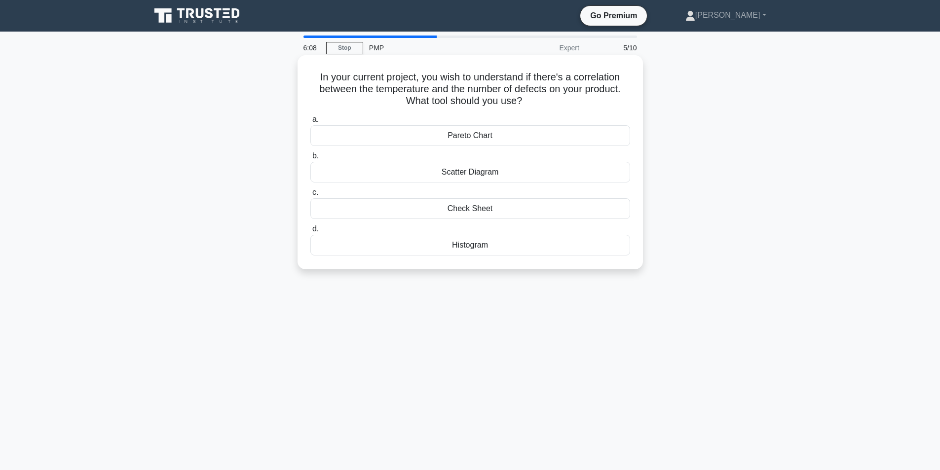
click at [526, 178] on div "Scatter Diagram" at bounding box center [470, 172] width 320 height 21
click at [310, 159] on input "b. Scatter Diagram" at bounding box center [310, 156] width 0 height 6
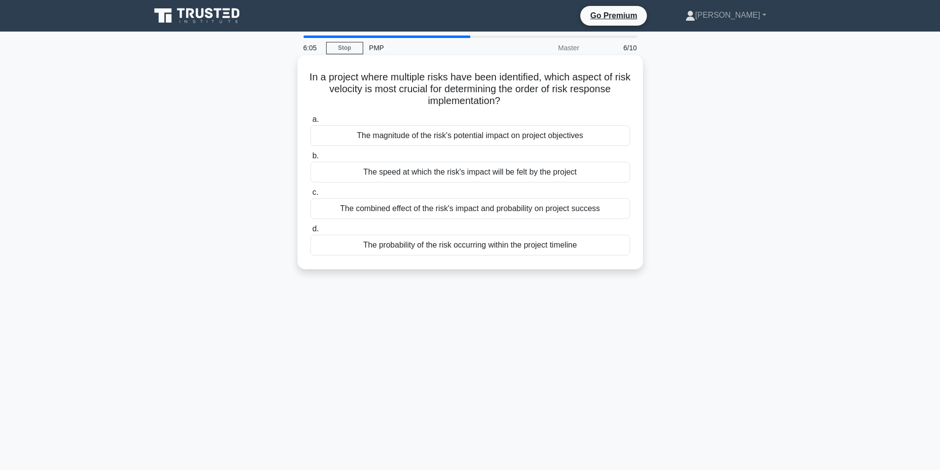
drag, startPoint x: 316, startPoint y: 76, endPoint x: 503, endPoint y: 106, distance: 188.9
click at [503, 106] on h5 "In a project where multiple risks have been identified, which aspect of risk ve…" at bounding box center [470, 89] width 322 height 37
click at [562, 107] on h5 "In a project where multiple risks have been identified, which aspect of risk ve…" at bounding box center [470, 89] width 322 height 37
drag, startPoint x: 559, startPoint y: 104, endPoint x: 316, endPoint y: 78, distance: 244.7
click at [316, 78] on h5 "In a project where multiple risks have been identified, which aspect of risk ve…" at bounding box center [470, 89] width 322 height 37
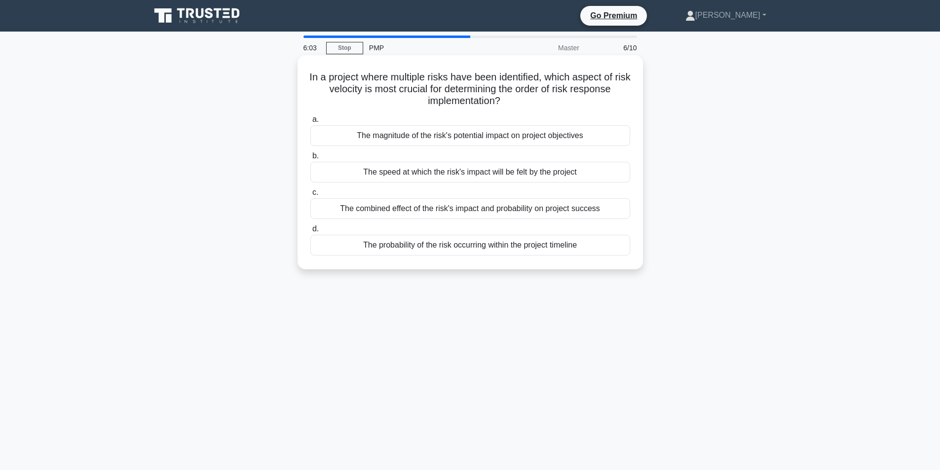
click at [453, 96] on h5 "In a project where multiple risks have been identified, which aspect of risk ve…" at bounding box center [470, 89] width 322 height 37
drag, startPoint x: 511, startPoint y: 107, endPoint x: 307, endPoint y: 76, distance: 206.0
click at [307, 76] on div "In a project where multiple risks have been identified, which aspect of risk ve…" at bounding box center [471, 162] width 338 height 206
click at [370, 81] on h5 "In a project where multiple risks have been identified, which aspect of risk ve…" at bounding box center [470, 89] width 322 height 37
drag, startPoint x: 316, startPoint y: 75, endPoint x: 523, endPoint y: 108, distance: 209.3
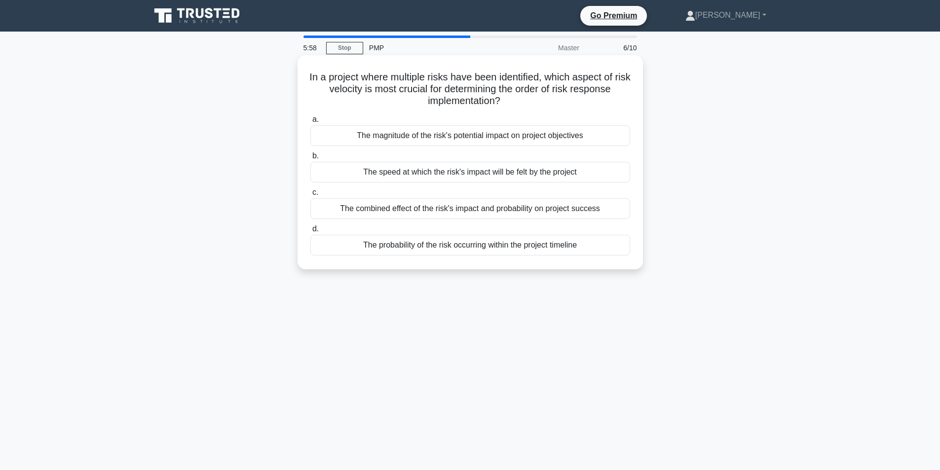
click at [523, 108] on h5 "In a project where multiple risks have been identified, which aspect of risk ve…" at bounding box center [470, 89] width 322 height 37
click at [519, 177] on div "The speed at which the risk's impact will be felt by the project" at bounding box center [470, 172] width 320 height 21
click at [310, 159] on input "b. The speed at which the risk's impact will be felt by the project" at bounding box center [310, 156] width 0 height 6
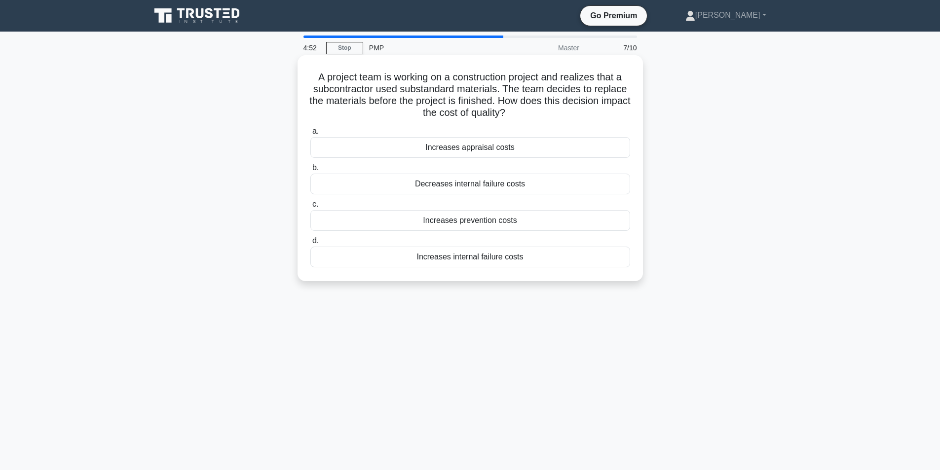
drag, startPoint x: 339, startPoint y: 72, endPoint x: 548, endPoint y: 109, distance: 212.0
click at [548, 109] on h5 "A project team is working on a construction project and realizes that a subcont…" at bounding box center [470, 95] width 322 height 48
click at [483, 95] on h5 "A project team is working on a construction project and realizes that a subcont…" at bounding box center [470, 95] width 322 height 48
drag, startPoint x: 399, startPoint y: 87, endPoint x: 574, endPoint y: 108, distance: 176.5
click at [574, 108] on h5 "A project team is working on a construction project and realizes that a subcont…" at bounding box center [470, 95] width 322 height 48
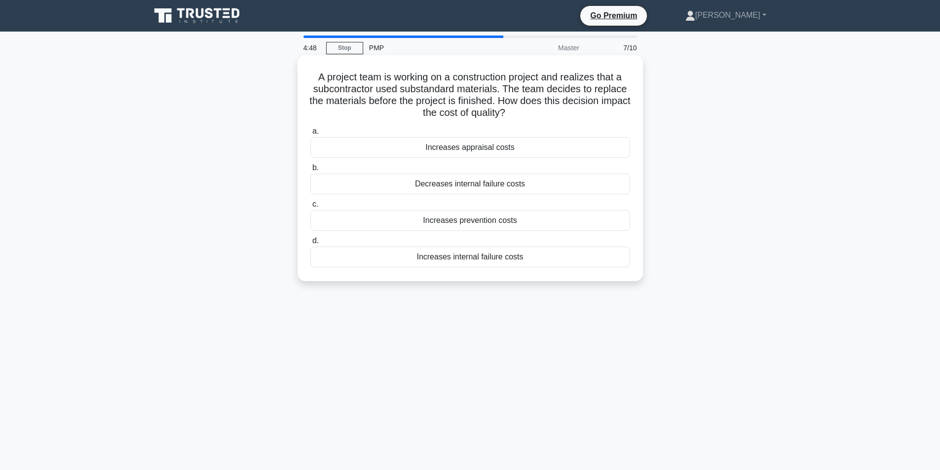
click at [533, 99] on h5 "A project team is working on a construction project and realizes that a subcont…" at bounding box center [470, 95] width 322 height 48
click at [517, 109] on icon ".spinner_0XTQ{transform-origin:center;animation:spinner_y6GP .75s linear infini…" at bounding box center [511, 114] width 12 height 12
drag, startPoint x: 540, startPoint y: 111, endPoint x: 302, endPoint y: 75, distance: 241.0
click at [302, 75] on div "A project team is working on a construction project and realizes that a subcont…" at bounding box center [471, 168] width 338 height 218
click at [605, 101] on h5 "A project team is working on a construction project and realizes that a subcont…" at bounding box center [470, 95] width 322 height 48
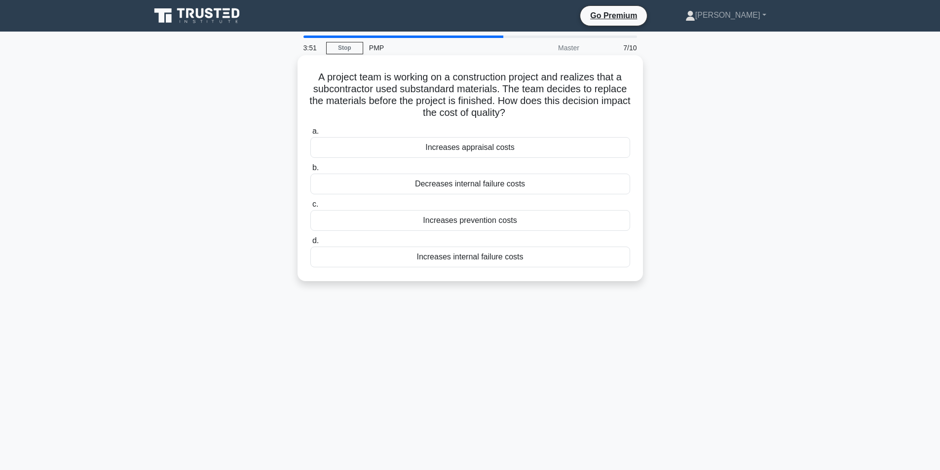
drag, startPoint x: 588, startPoint y: 109, endPoint x: 333, endPoint y: 73, distance: 257.7
click at [333, 73] on h5 "A project team is working on a construction project and realizes that a subcont…" at bounding box center [470, 95] width 322 height 48
click at [826, 178] on main "3:35 Stop PMP Master 7/10 A project team is working on a construction project a…" at bounding box center [470, 282] width 940 height 501
drag, startPoint x: 543, startPoint y: 114, endPoint x: 310, endPoint y: 77, distance: 235.9
click at [310, 77] on h5 "A project team is working on a construction project and realizes that a subcont…" at bounding box center [470, 95] width 322 height 48
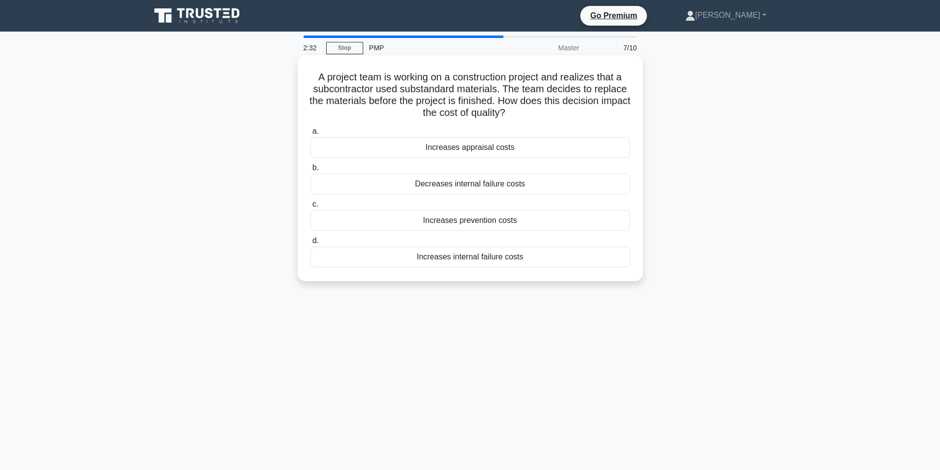
click at [509, 118] on h5 "A project team is working on a construction project and realizes that a subcont…" at bounding box center [470, 95] width 322 height 48
drag, startPoint x: 529, startPoint y: 116, endPoint x: 310, endPoint y: 81, distance: 221.5
click at [310, 81] on h5 "A project team is working on a construction project and realizes that a subcont…" at bounding box center [470, 95] width 322 height 48
click at [490, 94] on h5 "A project team is working on a construction project and realizes that a subcont…" at bounding box center [470, 95] width 322 height 48
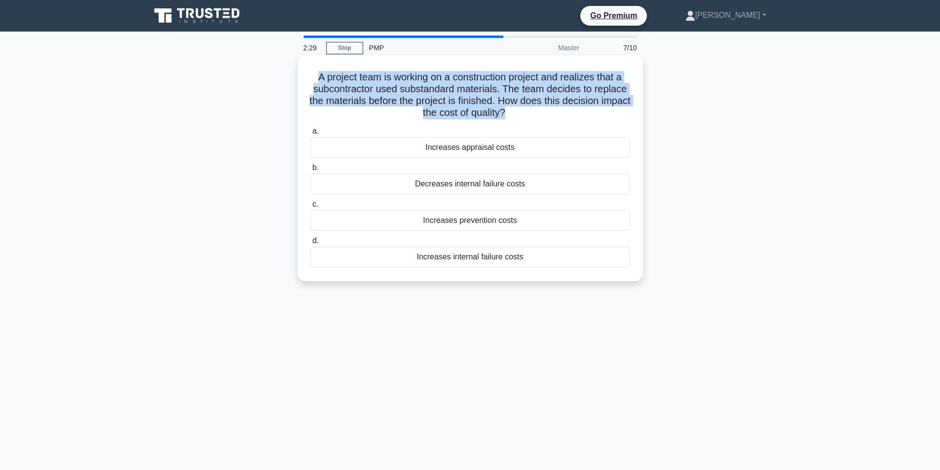
drag, startPoint x: 523, startPoint y: 115, endPoint x: 303, endPoint y: 74, distance: 223.6
click at [301, 74] on div "A project team is working on a construction project and realizes that a subcont…" at bounding box center [470, 168] width 345 height 226
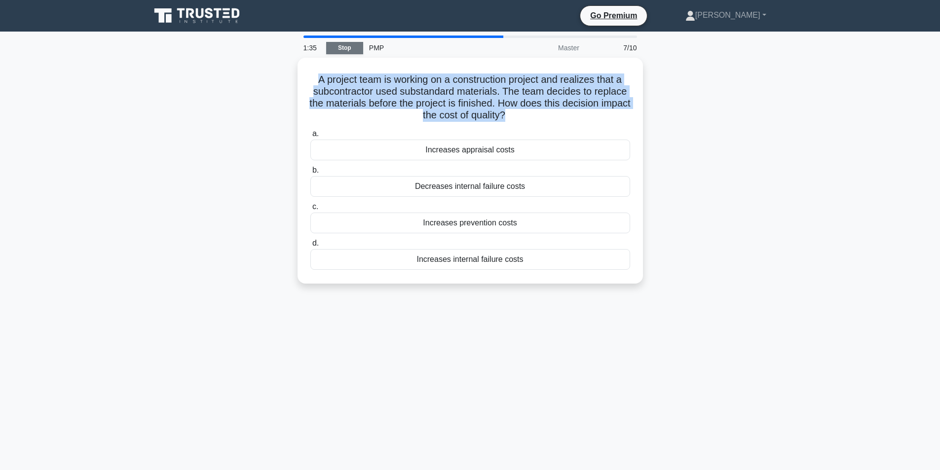
click at [357, 45] on link "Stop" at bounding box center [344, 48] width 37 height 12
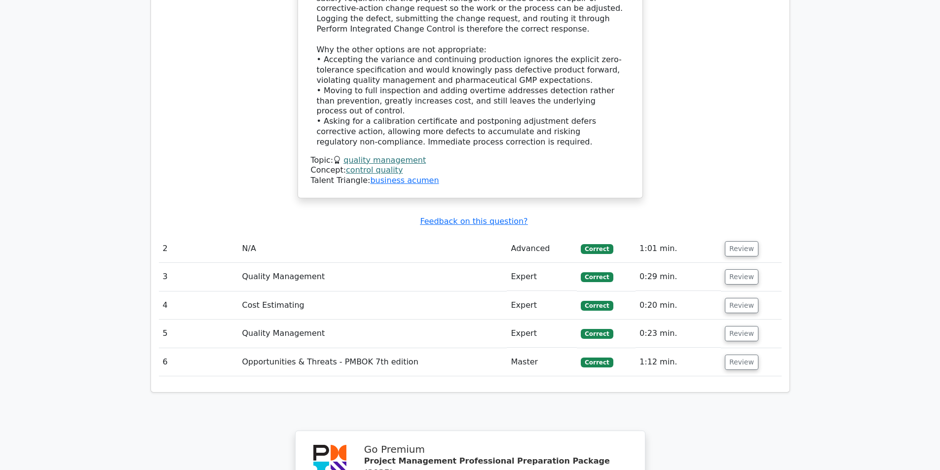
scroll to position [1283, 0]
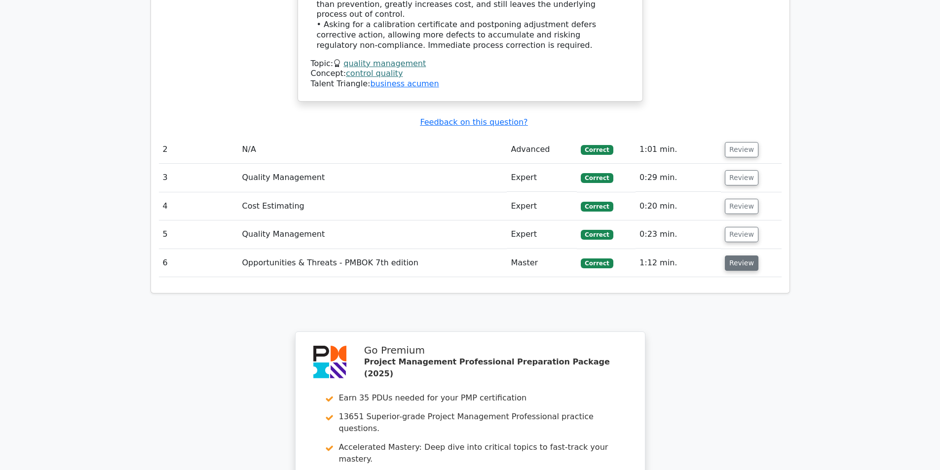
click at [744, 256] on button "Review" at bounding box center [742, 263] width 34 height 15
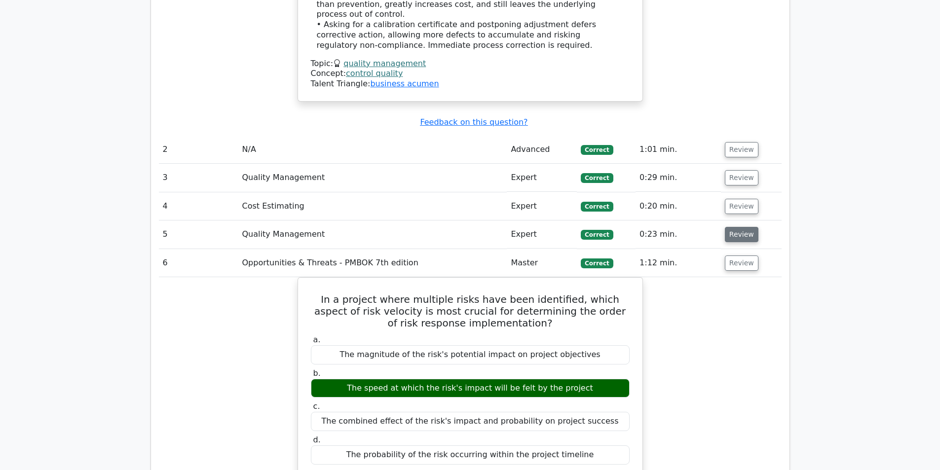
click at [742, 227] on button "Review" at bounding box center [742, 234] width 34 height 15
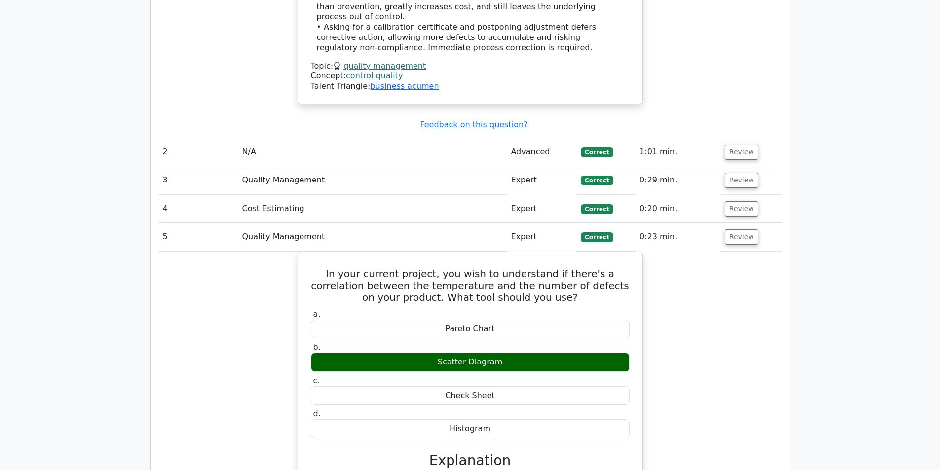
click at [799, 294] on main "Go Premium Project Management Professional Preparation Package (2025) Earn 35 P…" at bounding box center [470, 179] width 940 height 2860
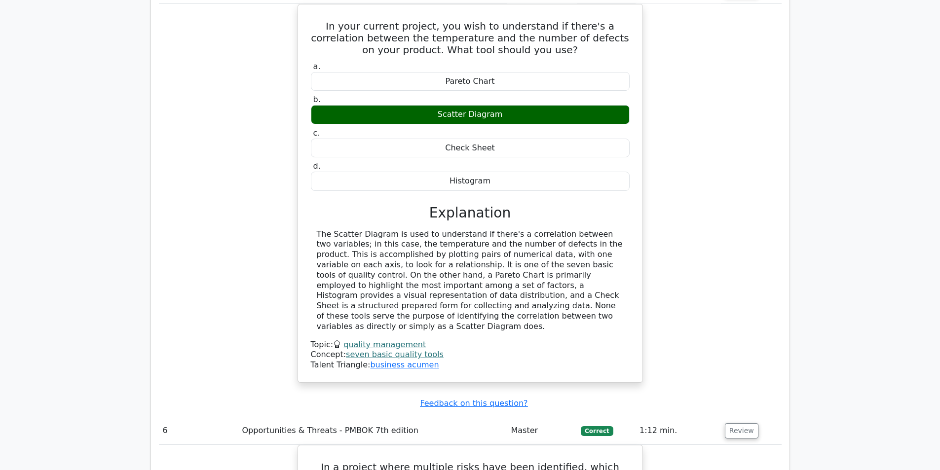
scroll to position [1431, 0]
